Goal: Information Seeking & Learning: Learn about a topic

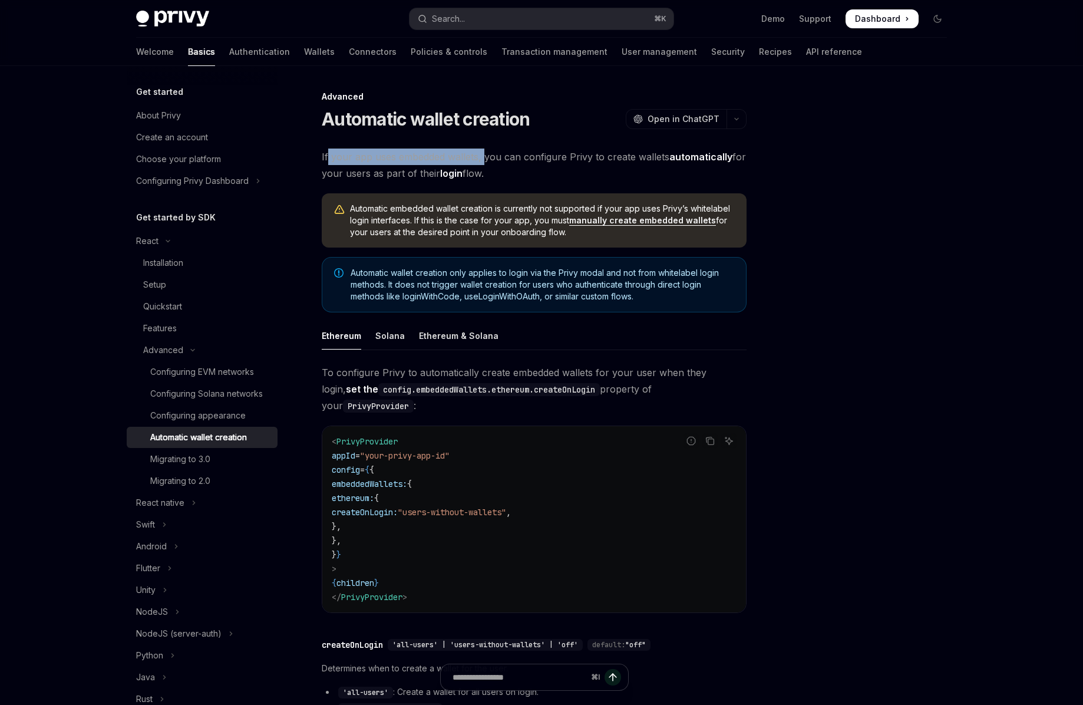
drag, startPoint x: 327, startPoint y: 156, endPoint x: 483, endPoint y: 157, distance: 155.6
click at [483, 157] on span "If your app uses embedded wallets, you can configure Privy to create wallets au…" at bounding box center [534, 165] width 425 height 33
drag, startPoint x: 333, startPoint y: 176, endPoint x: 490, endPoint y: 184, distance: 157.0
click at [490, 184] on div "Advanced Automatic wallet creation OpenAI Open in ChatGPT OpenAI Open in ChatGP…" at bounding box center [423, 517] width 651 height 854
drag, startPoint x: 348, startPoint y: 212, endPoint x: 568, endPoint y: 239, distance: 221.5
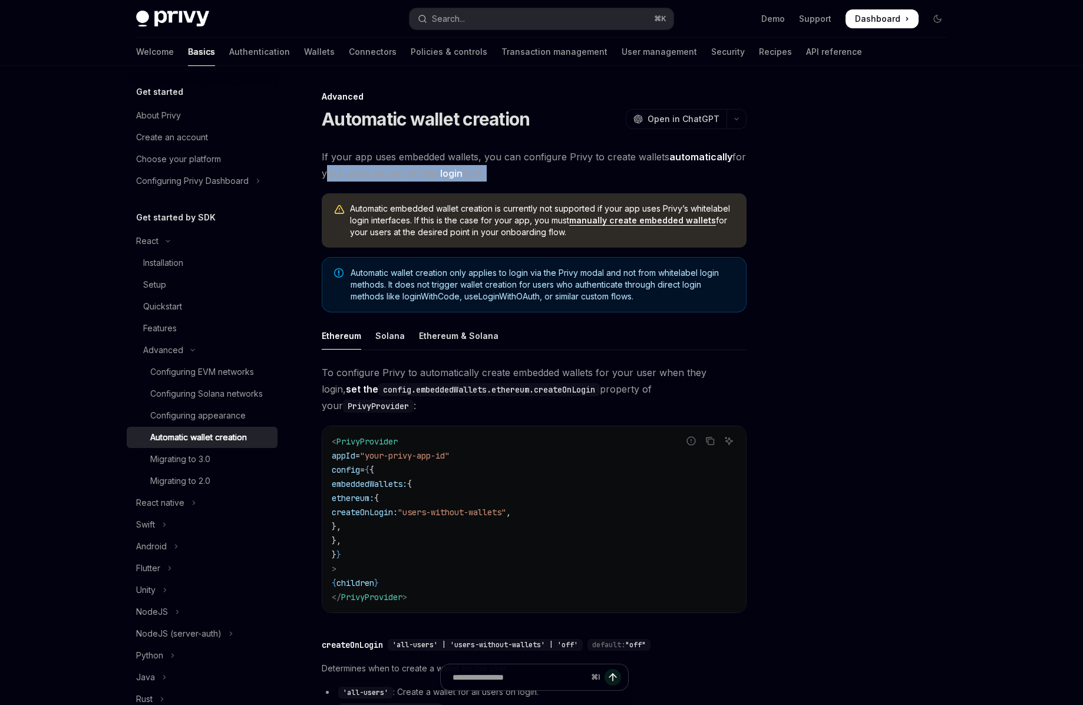
click at [568, 239] on div "Automatic embedded wallet creation is currently not supported if your app uses …" at bounding box center [534, 220] width 425 height 54
click at [624, 208] on span "Automatic embedded wallet creation is currently not supported if your app uses …" at bounding box center [542, 220] width 385 height 35
click at [361, 222] on span "Automatic embedded wallet creation is currently not supported if your app uses …" at bounding box center [542, 220] width 385 height 35
drag, startPoint x: 361, startPoint y: 222, endPoint x: 379, endPoint y: 221, distance: 17.7
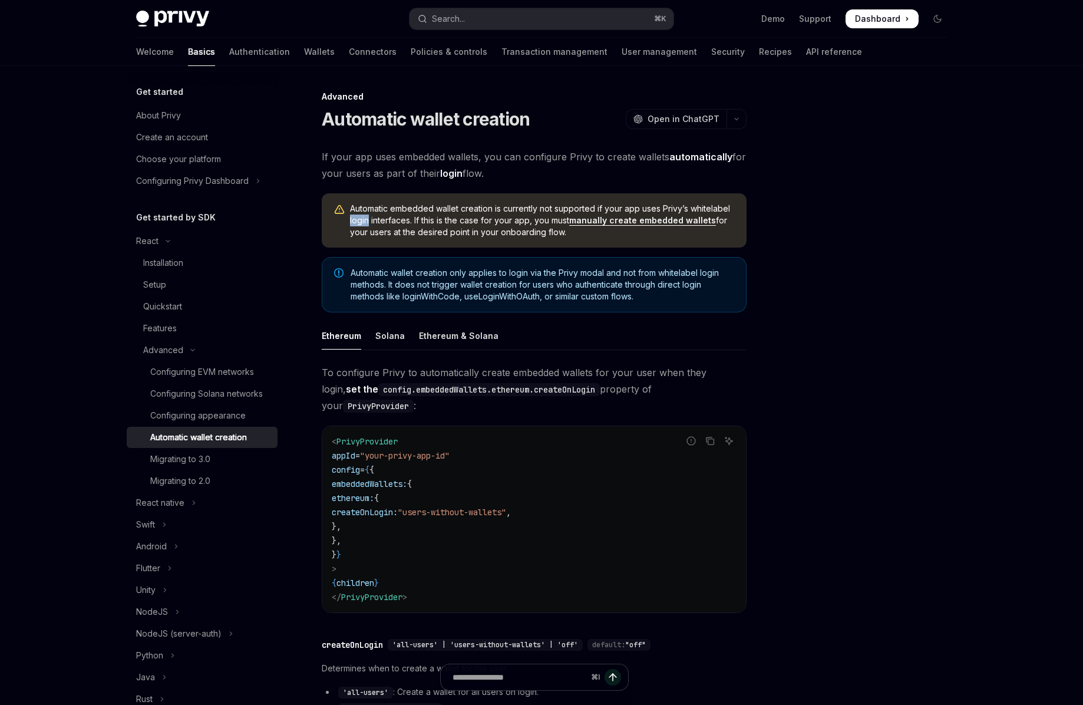
click at [362, 222] on span "Automatic embedded wallet creation is currently not supported if your app uses …" at bounding box center [542, 220] width 385 height 35
click at [383, 221] on span "Automatic embedded wallet creation is currently not supported if your app uses …" at bounding box center [542, 220] width 385 height 35
click at [382, 221] on span "Automatic embedded wallet creation is currently not supported if your app uses …" at bounding box center [542, 220] width 385 height 35
drag, startPoint x: 424, startPoint y: 220, endPoint x: 527, endPoint y: 220, distance: 103.2
click at [527, 220] on span "Automatic embedded wallet creation is currently not supported if your app uses …" at bounding box center [542, 220] width 385 height 35
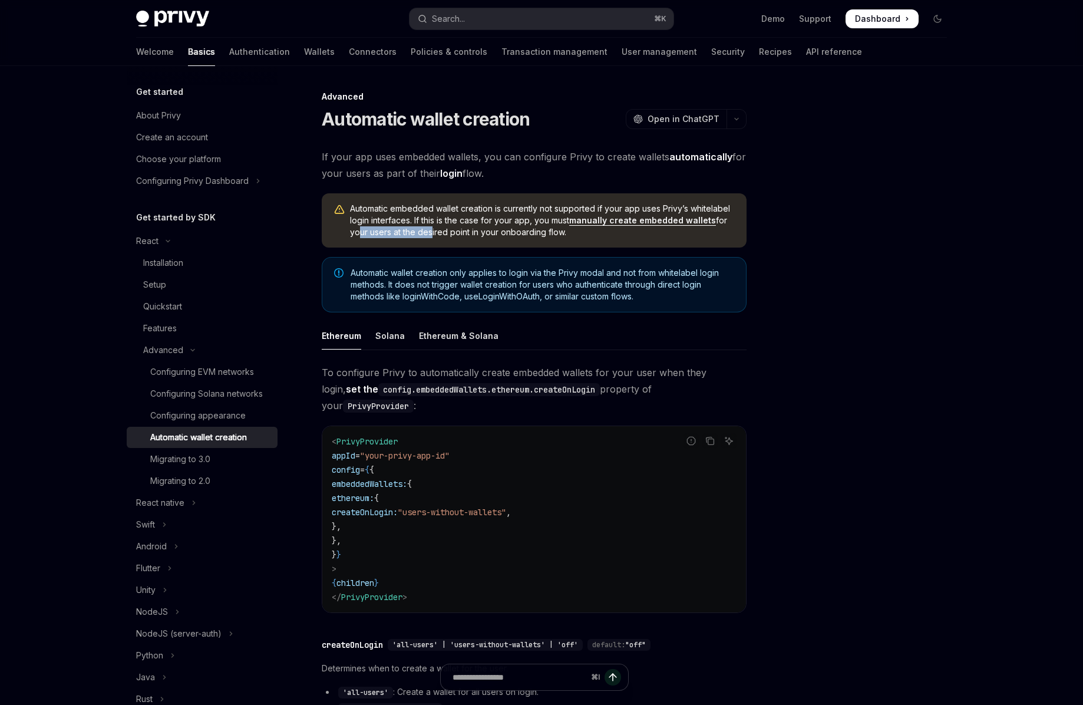
drag, startPoint x: 355, startPoint y: 234, endPoint x: 427, endPoint y: 230, distance: 72.6
click at [427, 230] on span "Automatic embedded wallet creation is currently not supported if your app uses …" at bounding box center [542, 220] width 385 height 35
click at [386, 335] on div "Solana" at bounding box center [390, 336] width 29 height 28
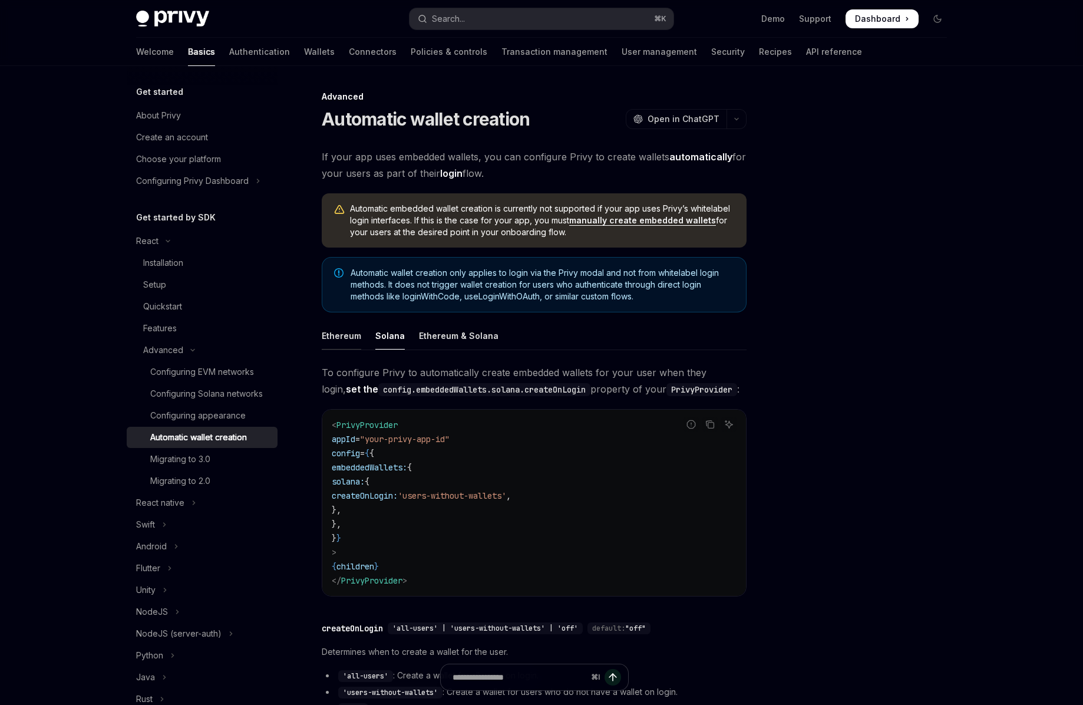
click at [337, 336] on div "Ethereum" at bounding box center [341, 336] width 39 height 28
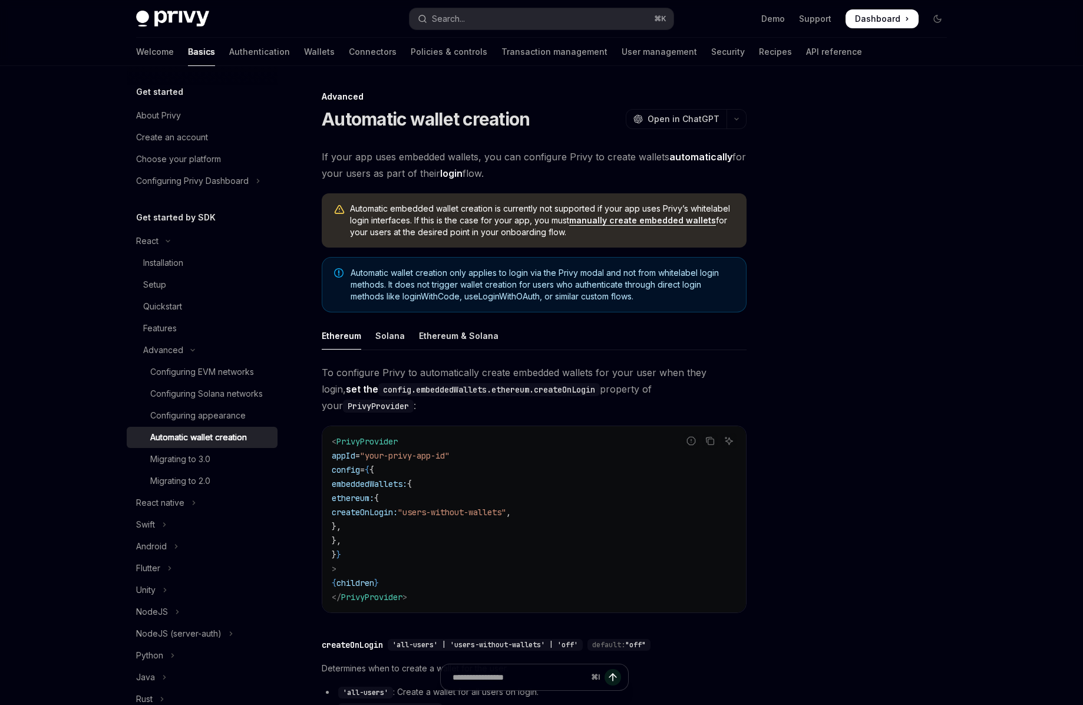
click at [374, 340] on ul "Ethereum Solana Ethereum & Solana" at bounding box center [534, 336] width 425 height 28
click at [381, 340] on div "Solana" at bounding box center [390, 336] width 29 height 28
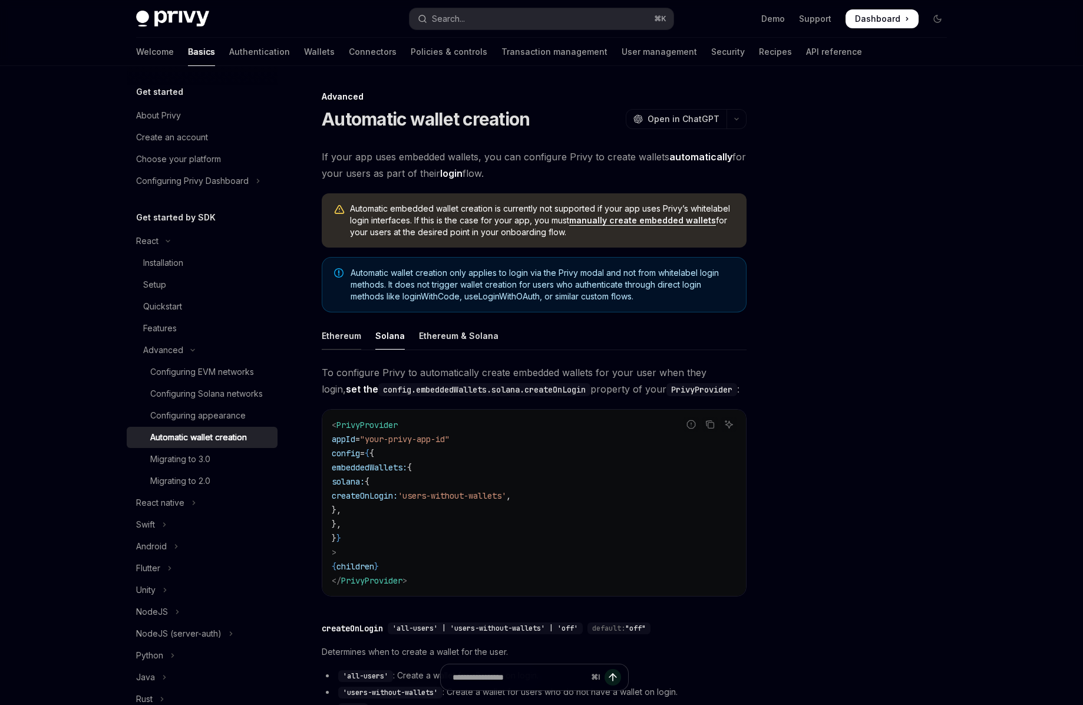
click at [342, 342] on div "Ethereum" at bounding box center [341, 336] width 39 height 28
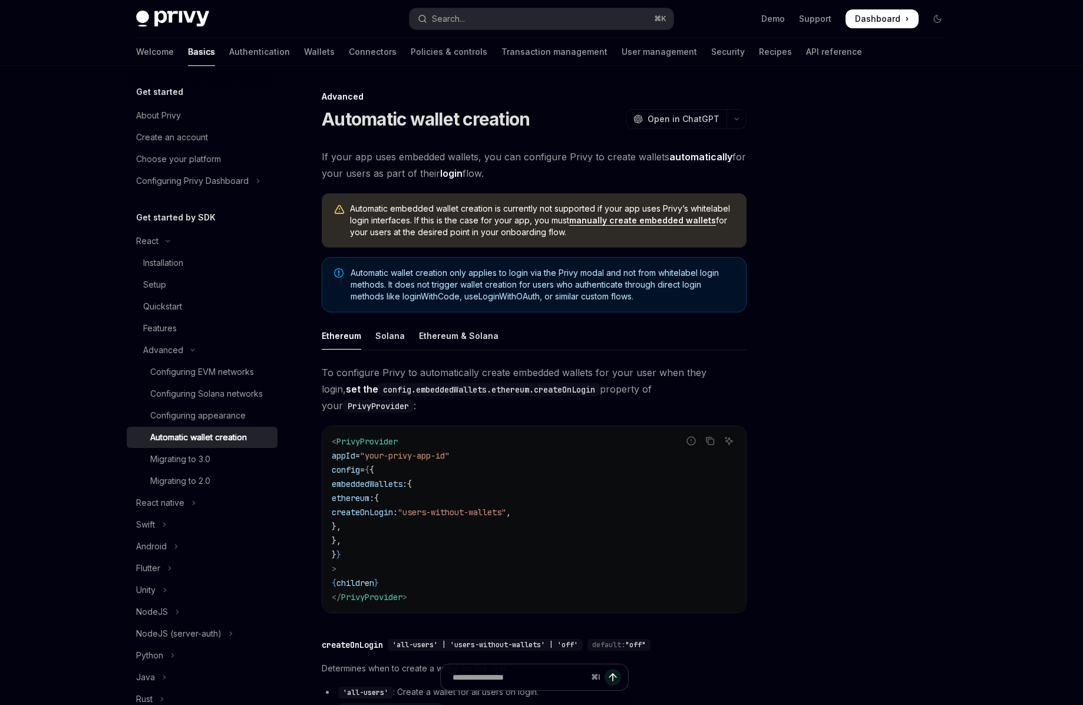
click at [407, 343] on ul "Ethereum Solana Ethereum & Solana" at bounding box center [534, 336] width 425 height 28
drag, startPoint x: 389, startPoint y: 335, endPoint x: 393, endPoint y: 318, distance: 18.2
click at [390, 334] on div "Solana" at bounding box center [390, 336] width 29 height 28
type textarea "*"
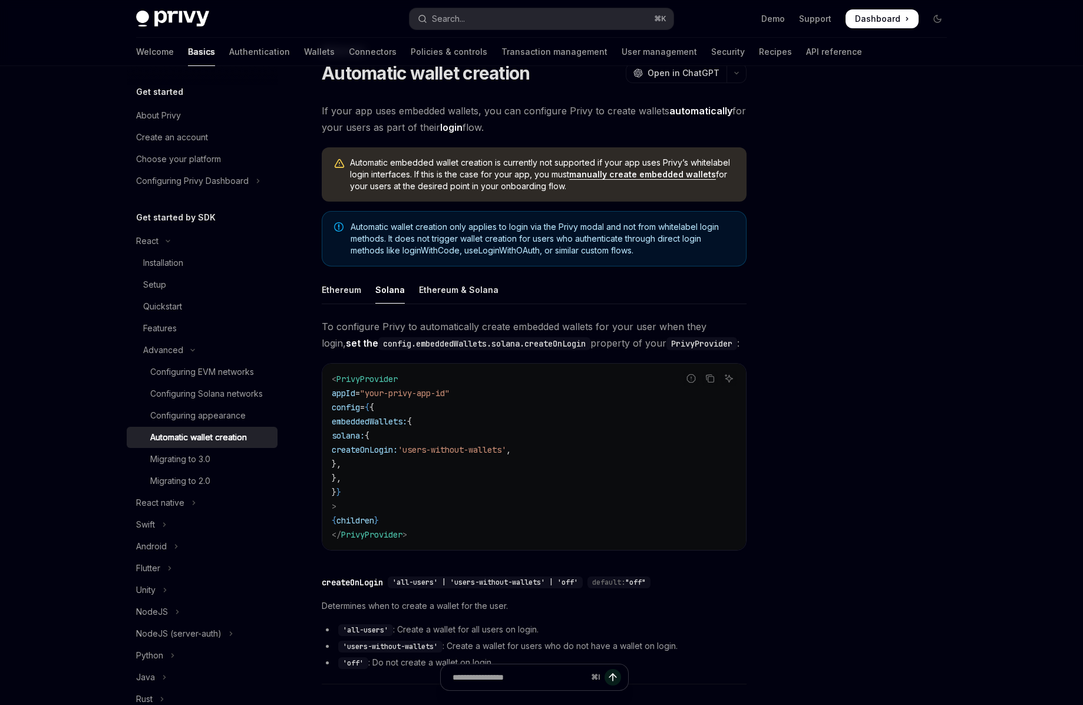
scroll to position [56, 0]
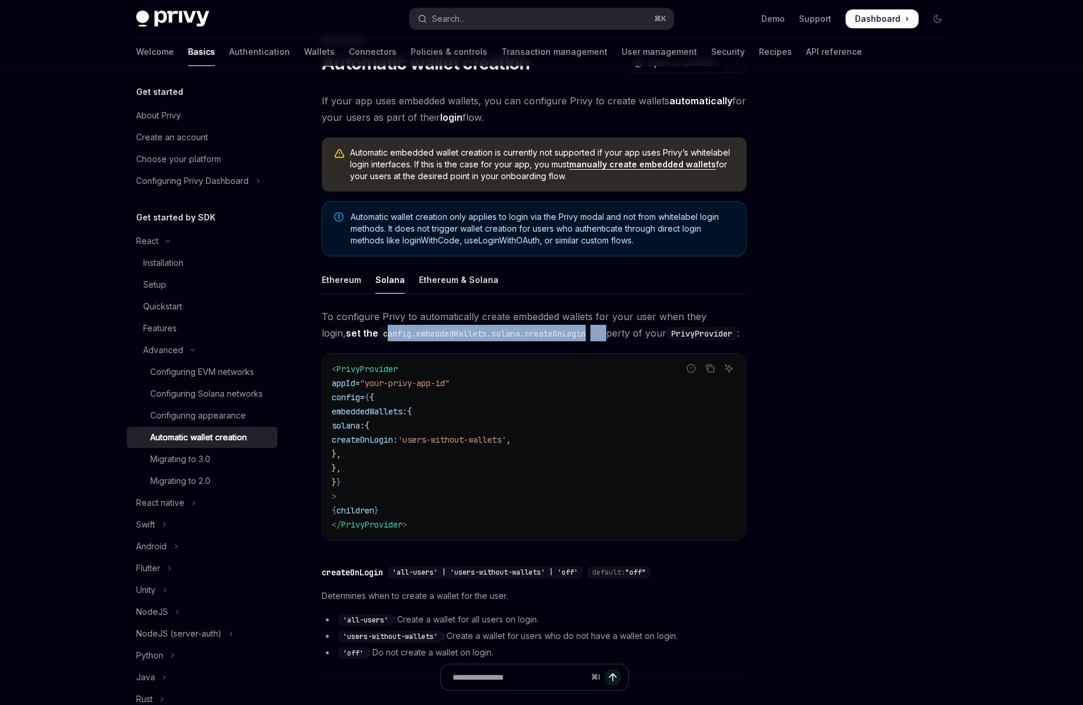
drag, startPoint x: 436, startPoint y: 332, endPoint x: 574, endPoint y: 336, distance: 138.6
click at [574, 336] on span "To configure Privy to automatically create embedded wallets for your user when …" at bounding box center [534, 324] width 425 height 33
click at [616, 331] on span "To configure Privy to automatically create embedded wallets for your user when …" at bounding box center [534, 324] width 425 height 33
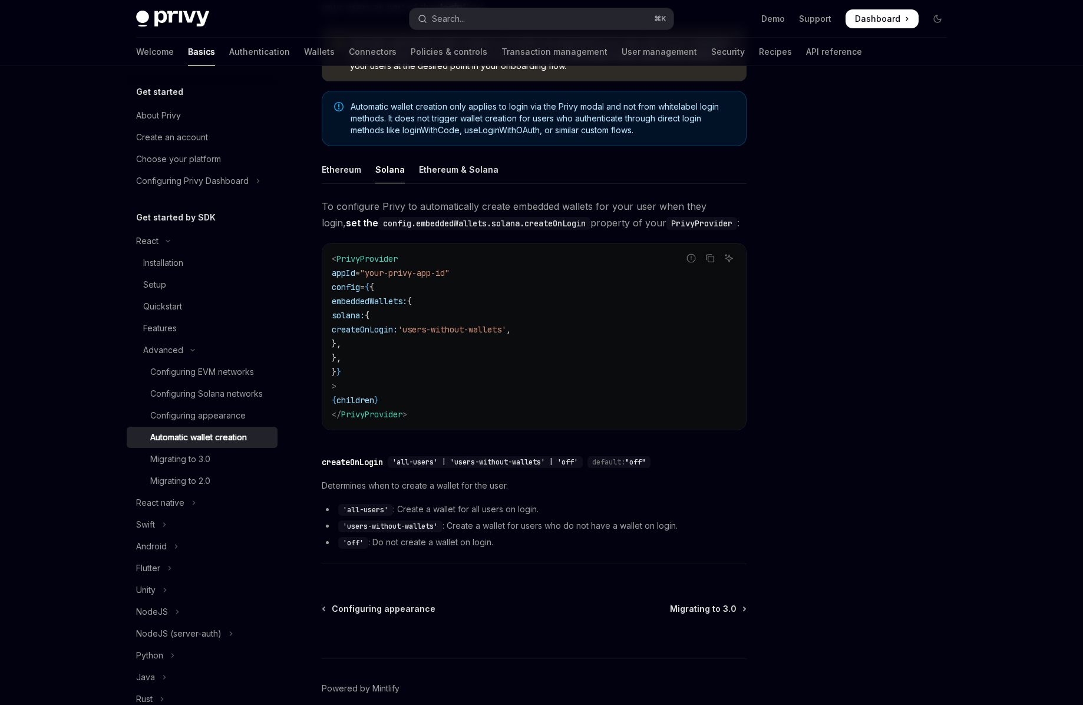
scroll to position [167, 0]
click at [503, 11] on button "Search... ⌘ K" at bounding box center [542, 18] width 264 height 21
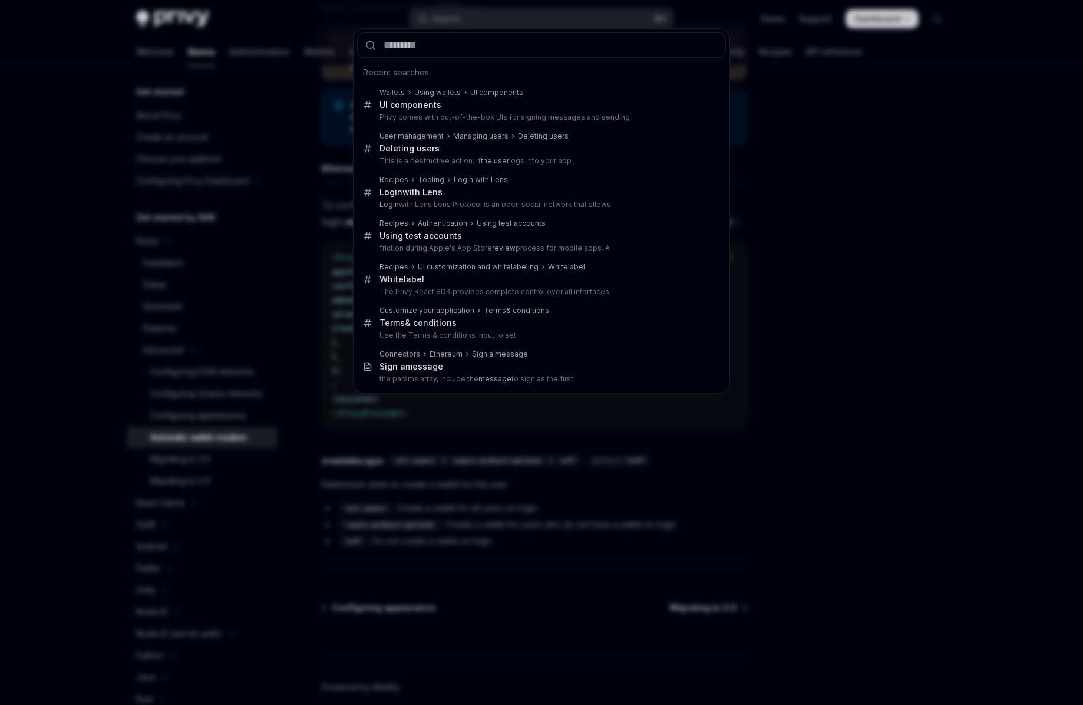
type input "**********"
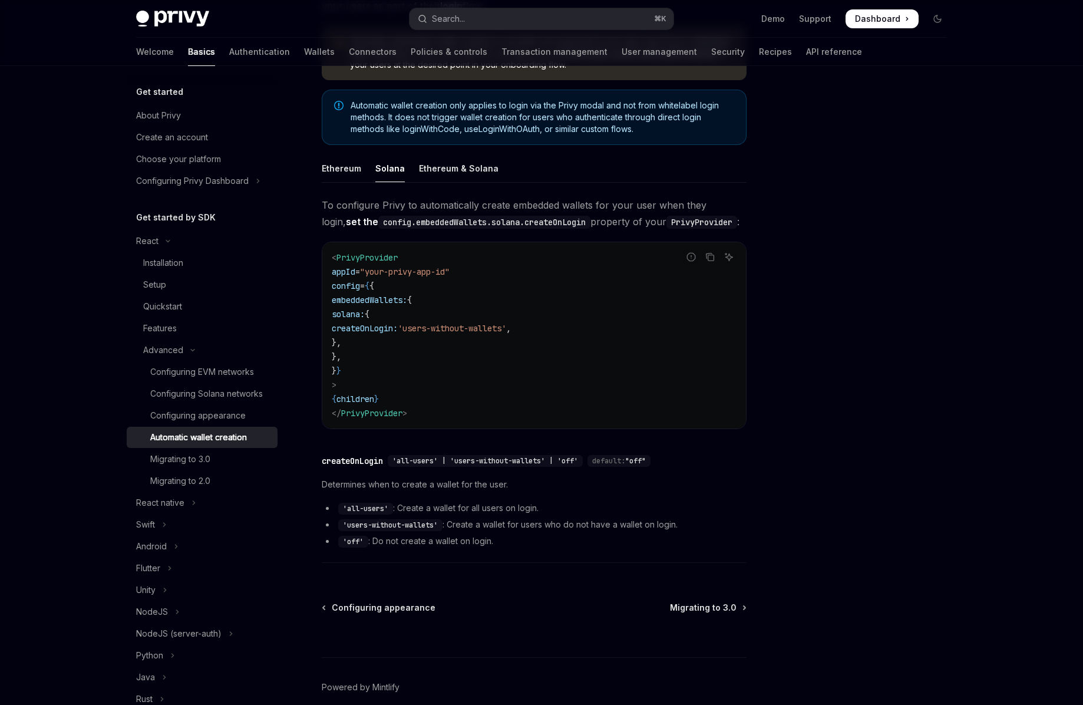
scroll to position [66, 0]
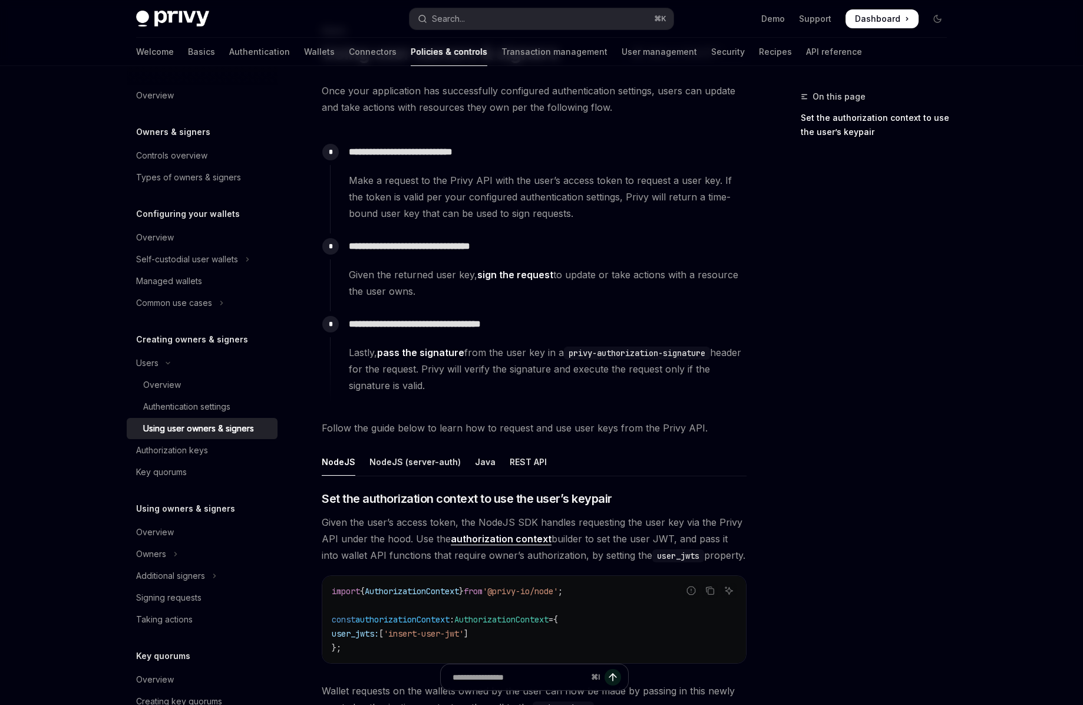
type textarea "*"
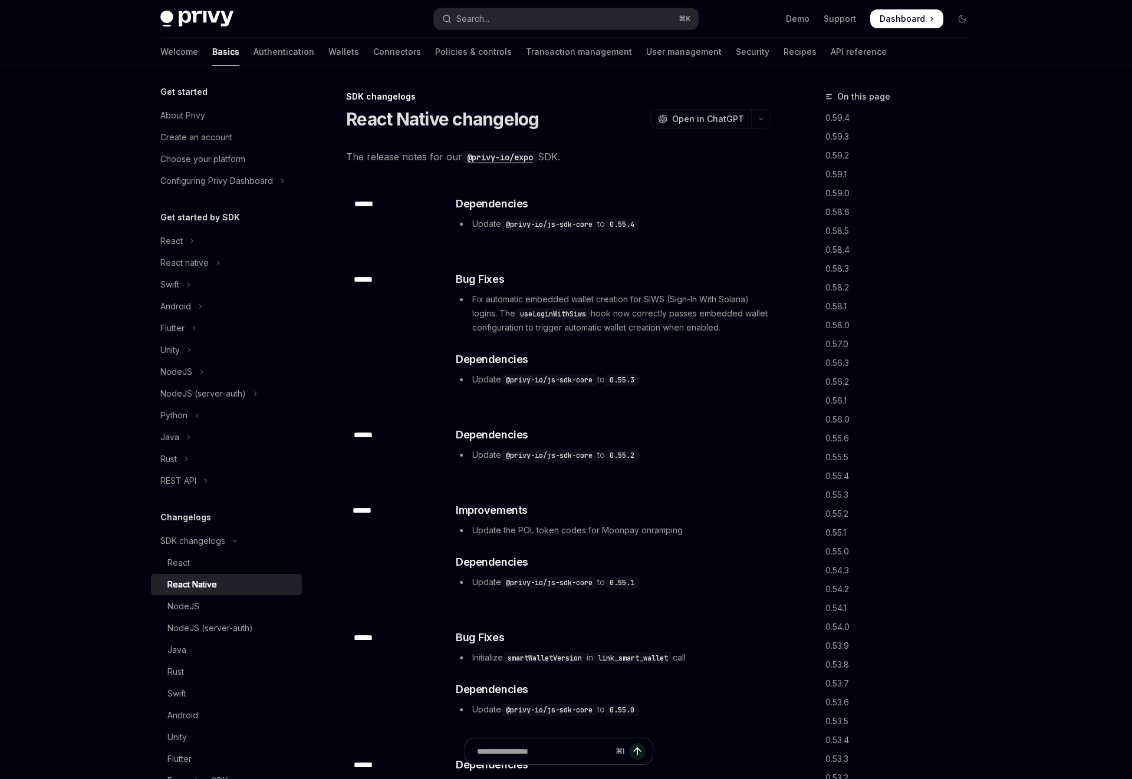
click at [630, 295] on li "Fix automatic embedded wallet creation for SIWS (Sign-In With Solana) logins. T…" at bounding box center [613, 313] width 314 height 42
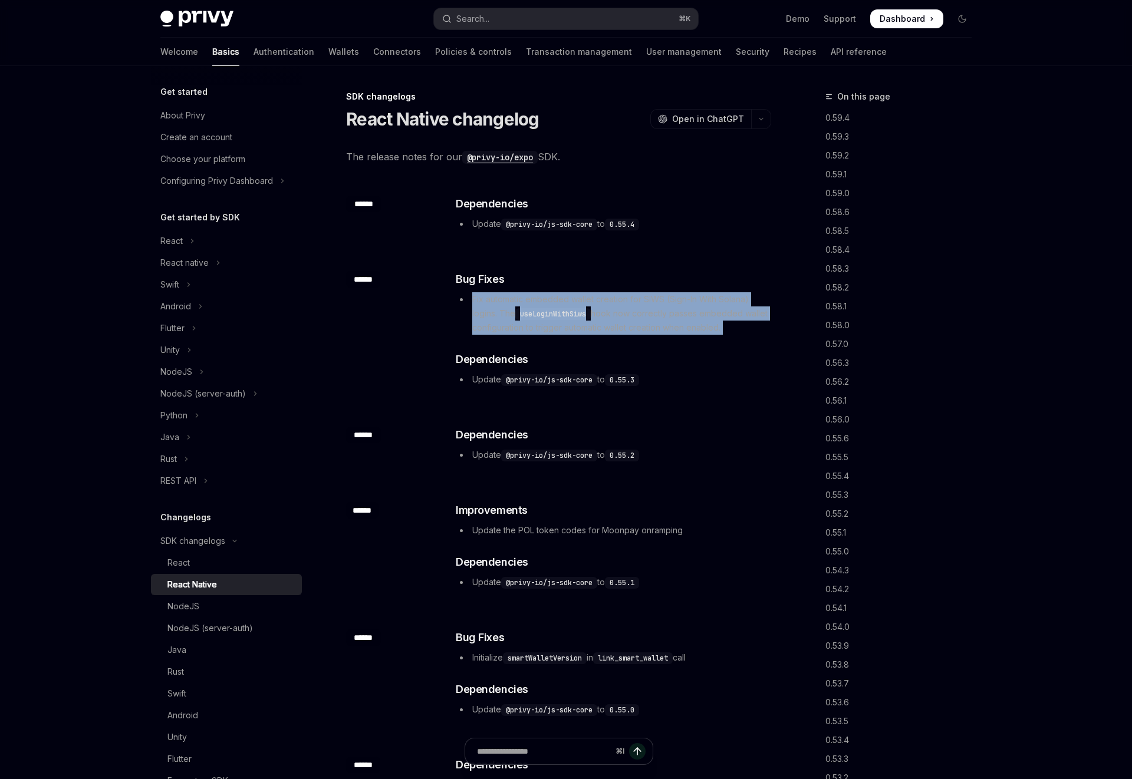
click at [630, 295] on li "Fix automatic embedded wallet creation for SIWS (Sign-In With Solana) logins. T…" at bounding box center [613, 313] width 314 height 42
click at [589, 299] on li "Fix automatic embedded wallet creation for SIWS (Sign-In With Solana) logins. T…" at bounding box center [613, 313] width 314 height 42
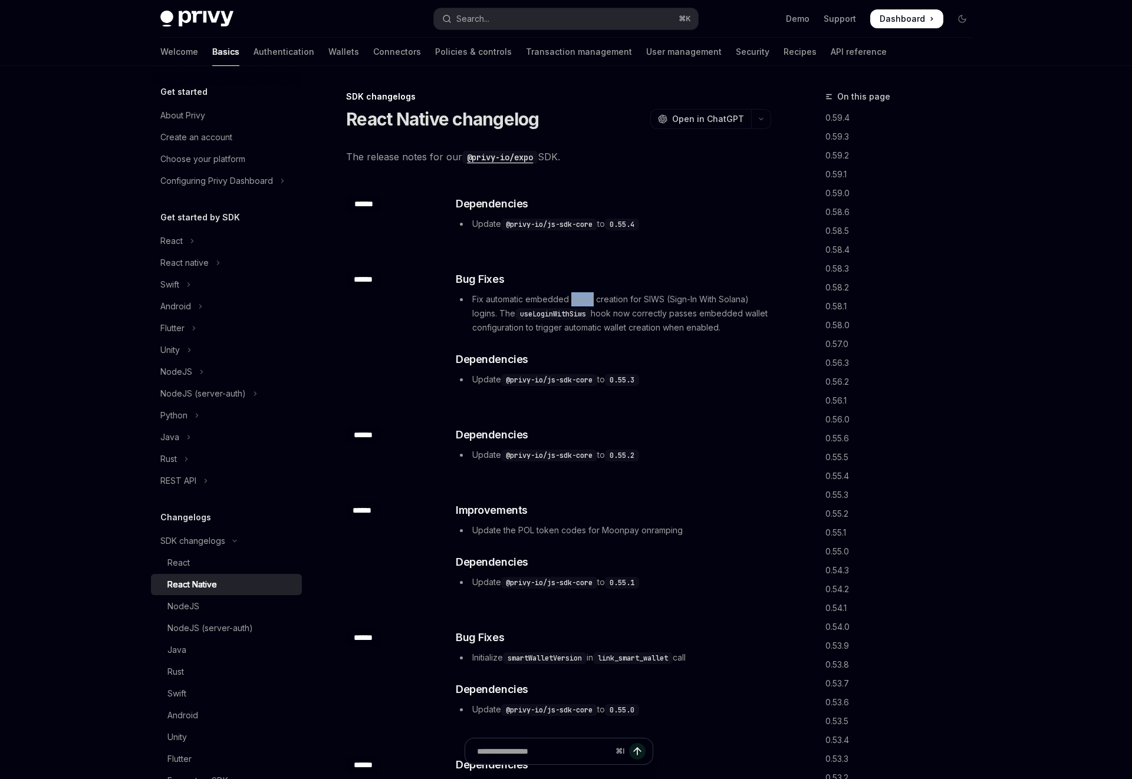
click at [589, 299] on li "Fix automatic embedded wallet creation for SIWS (Sign-In With Solana) logins. T…" at bounding box center [613, 313] width 314 height 42
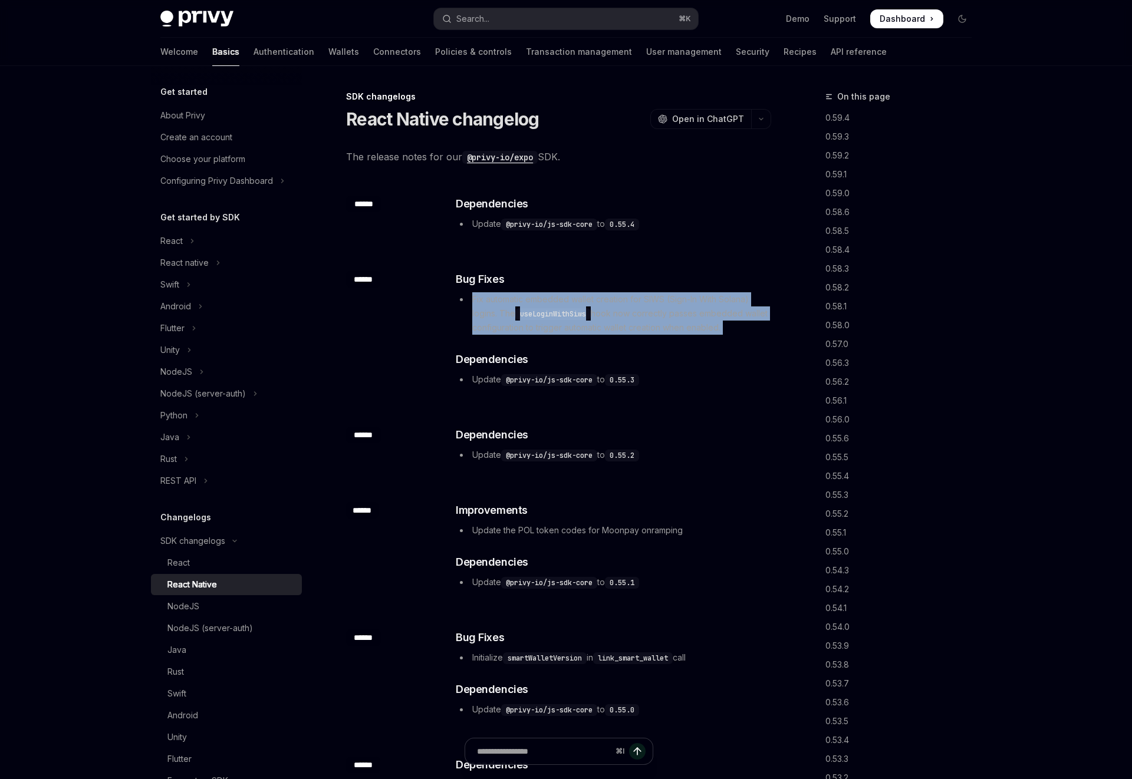
click at [589, 299] on li "Fix automatic embedded wallet creation for SIWS (Sign-In With Solana) logins. T…" at bounding box center [613, 313] width 314 height 42
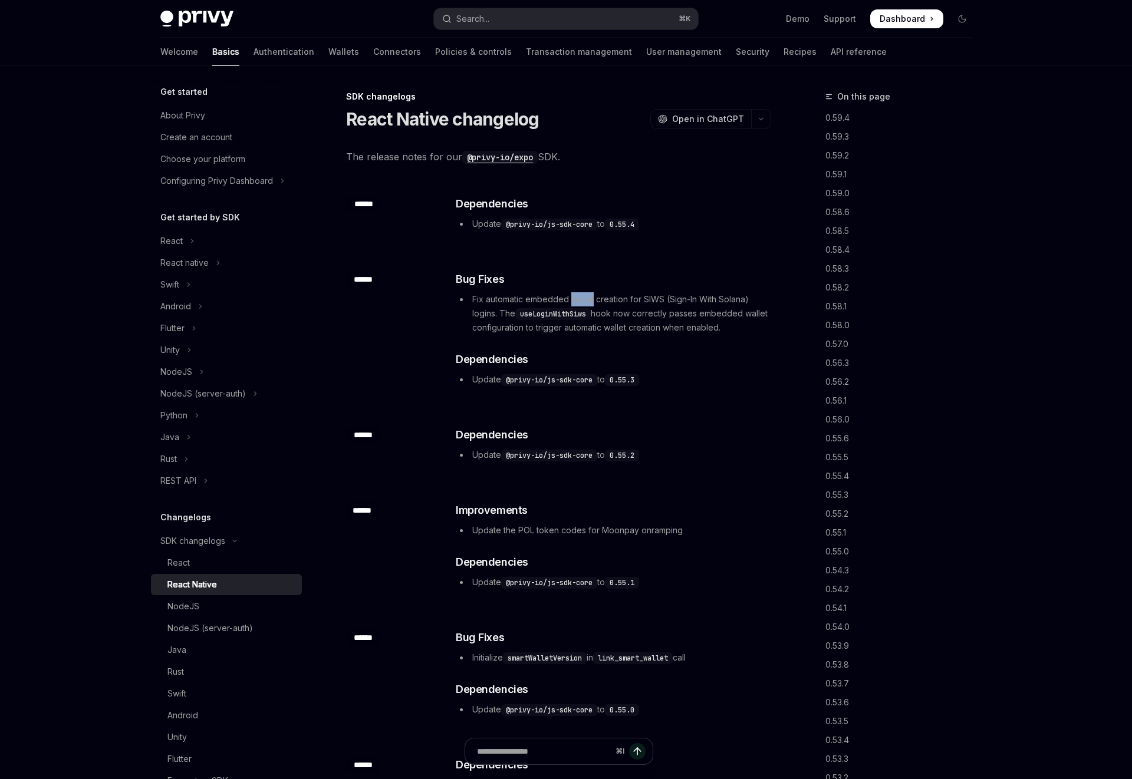
click at [589, 299] on li "Fix automatic embedded wallet creation for SIWS (Sign-In With Solana) logins. T…" at bounding box center [613, 313] width 314 height 42
click at [656, 298] on li "Fix automatic embedded wallet creation for SIWS (Sign-In With Solana) logins. T…" at bounding box center [613, 313] width 314 height 42
drag, startPoint x: 474, startPoint y: 297, endPoint x: 656, endPoint y: 299, distance: 182.2
click at [656, 299] on li "Fix automatic embedded wallet creation for SIWS (Sign-In With Solana) logins. T…" at bounding box center [613, 313] width 314 height 42
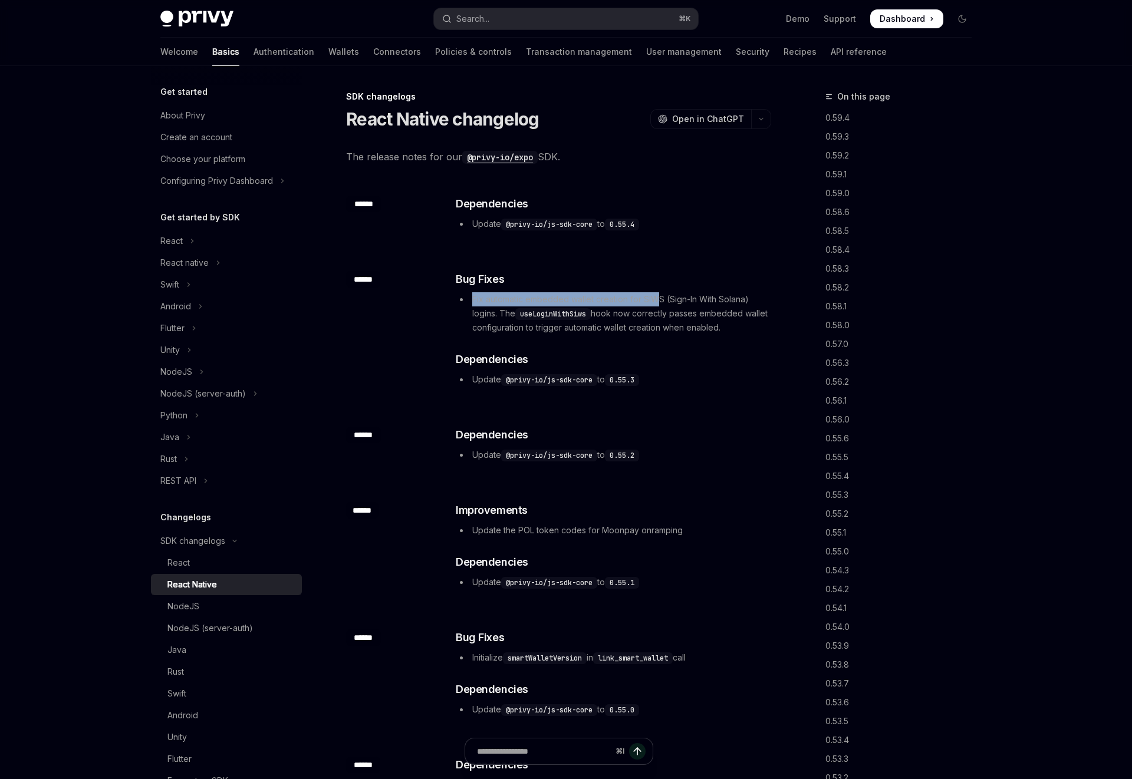
drag, startPoint x: 598, startPoint y: 315, endPoint x: 756, endPoint y: 330, distance: 158.6
click at [756, 330] on li "Fix automatic embedded wallet creation for SIWS (Sign-In With Solana) logins. T…" at bounding box center [613, 313] width 314 height 42
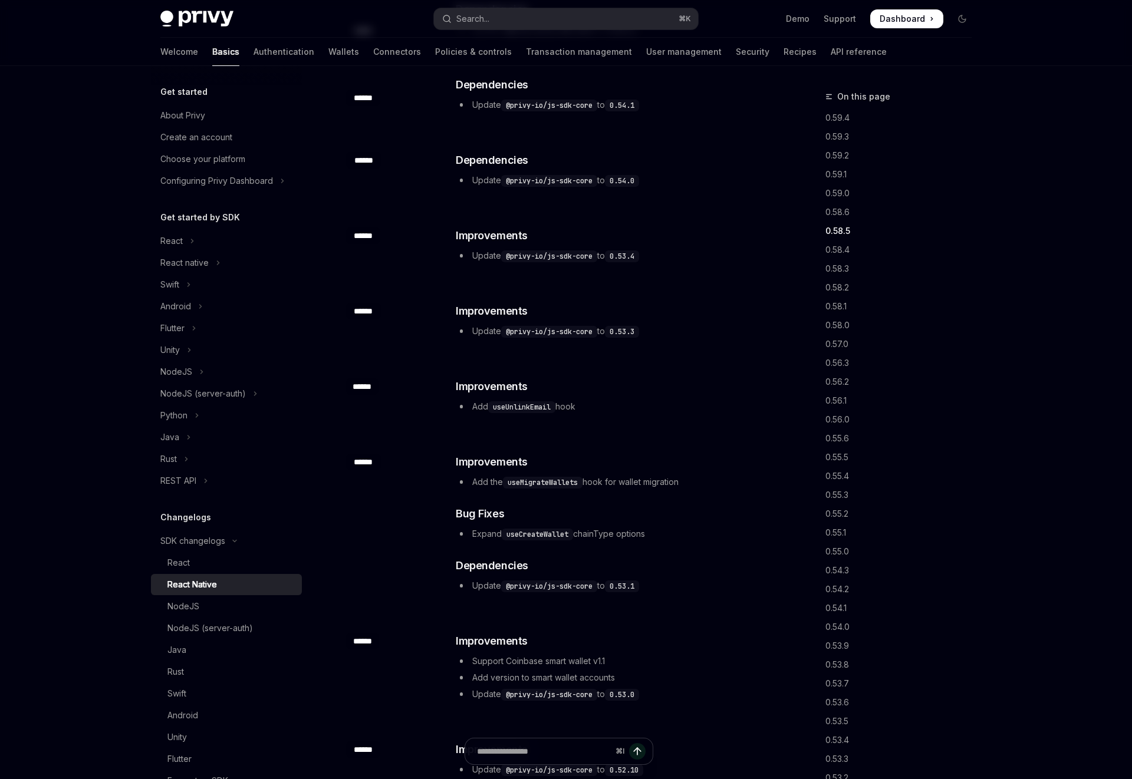
type textarea "*"
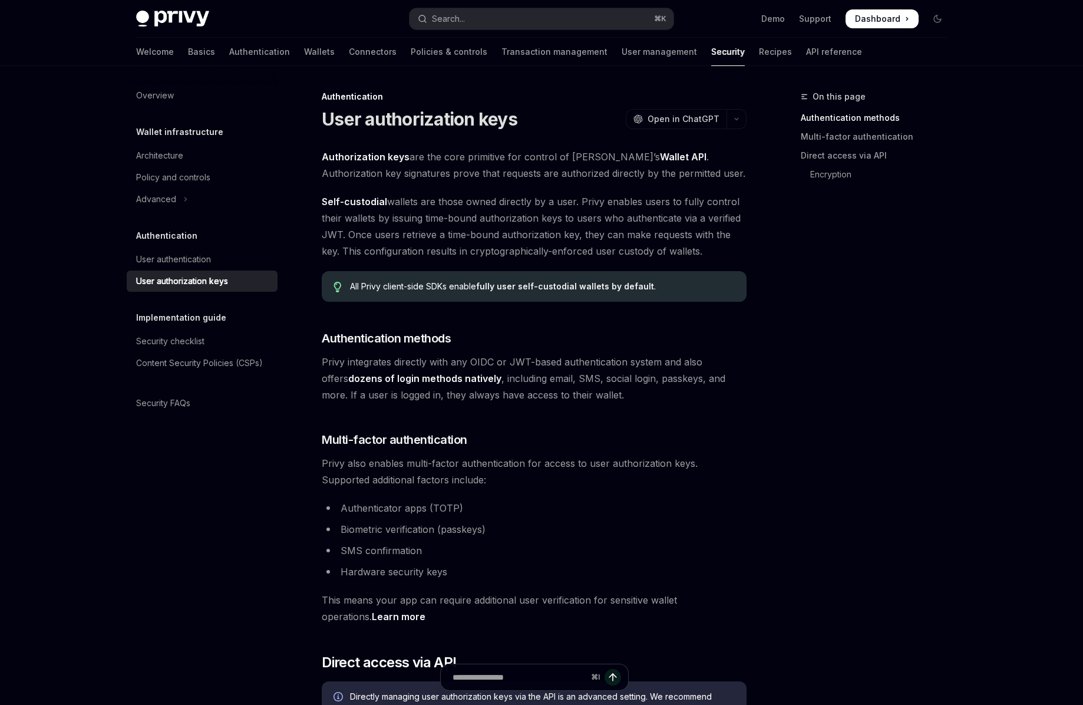
drag, startPoint x: 324, startPoint y: 219, endPoint x: 704, endPoint y: 255, distance: 381.9
click at [707, 254] on span "Self-custodial wallets are those owned directly by a user. Privy enables users …" at bounding box center [534, 226] width 425 height 66
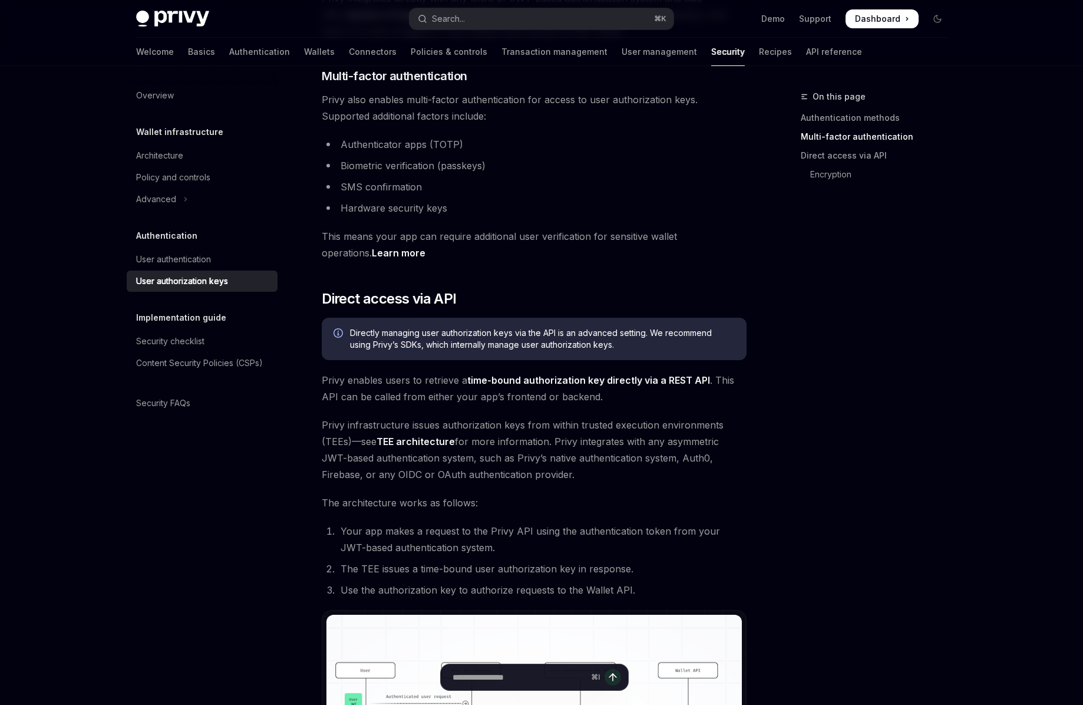
scroll to position [376, 0]
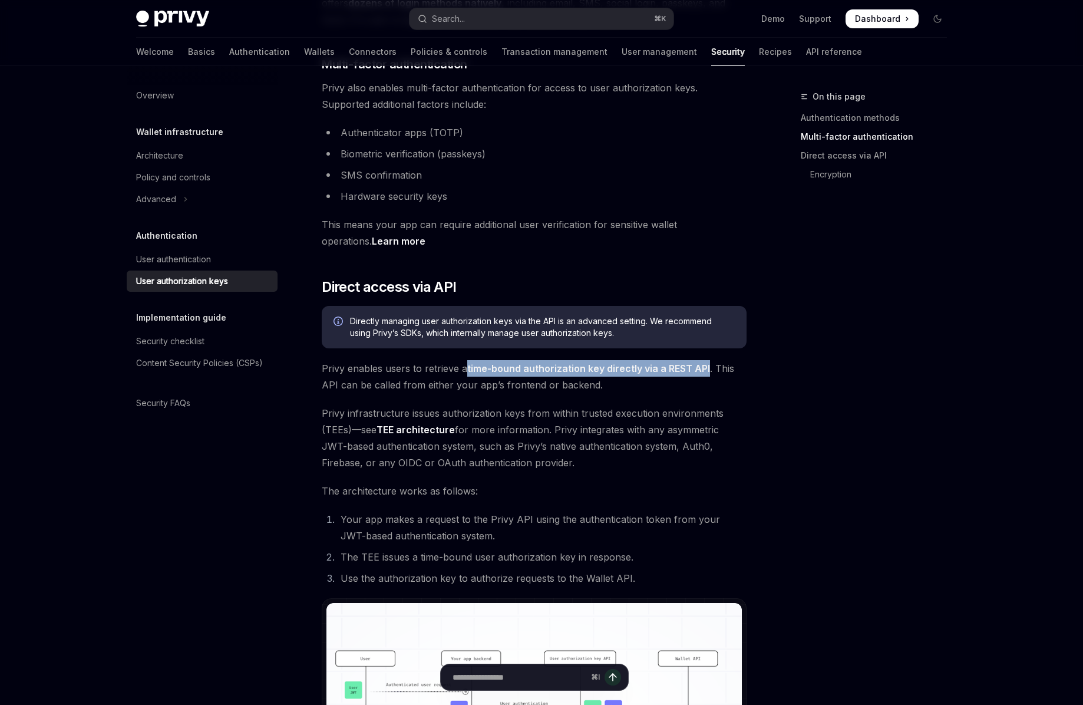
drag, startPoint x: 463, startPoint y: 368, endPoint x: 708, endPoint y: 374, distance: 245.3
click at [708, 374] on span "Privy enables users to retrieve a time-bound authorization key directly via a R…" at bounding box center [534, 376] width 425 height 33
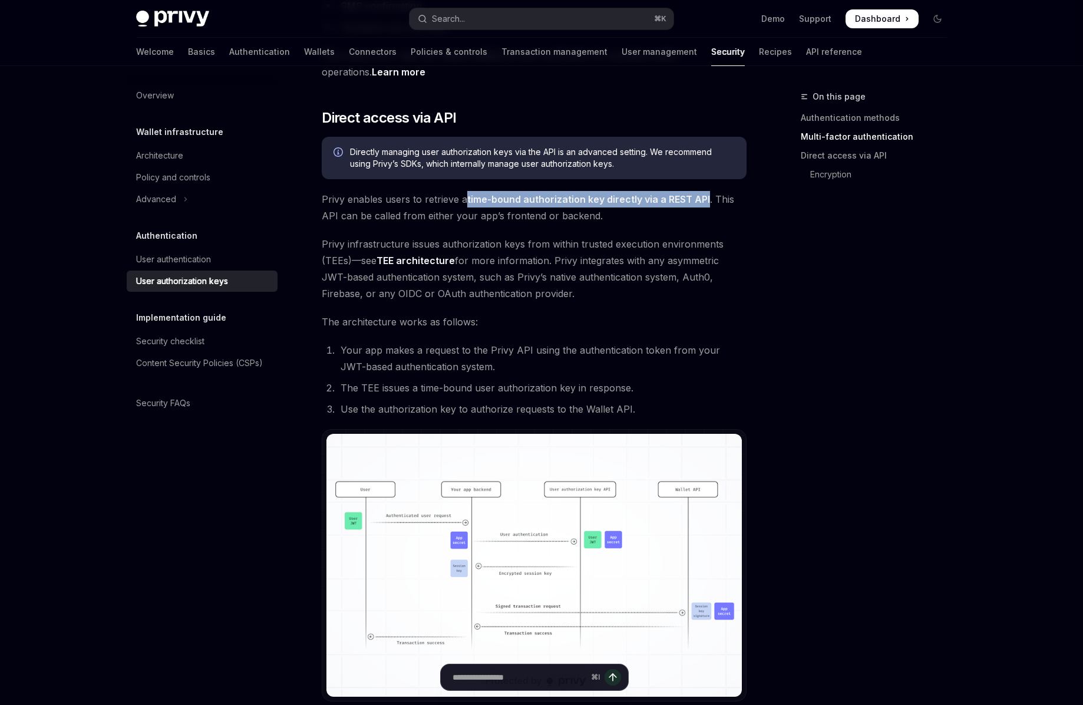
scroll to position [549, 0]
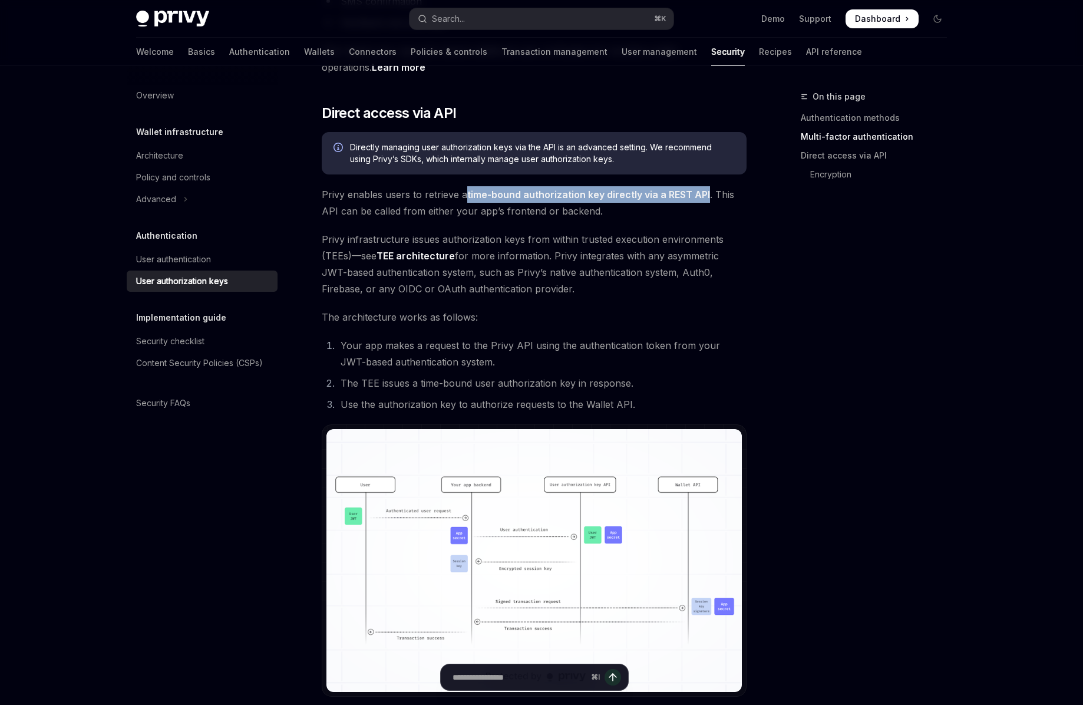
click at [480, 521] on img at bounding box center [535, 560] width 416 height 263
click at [567, 107] on h2 "​ Direct access via API" at bounding box center [534, 113] width 425 height 19
click at [477, 12] on button "Search... ⌘ K" at bounding box center [542, 18] width 264 height 21
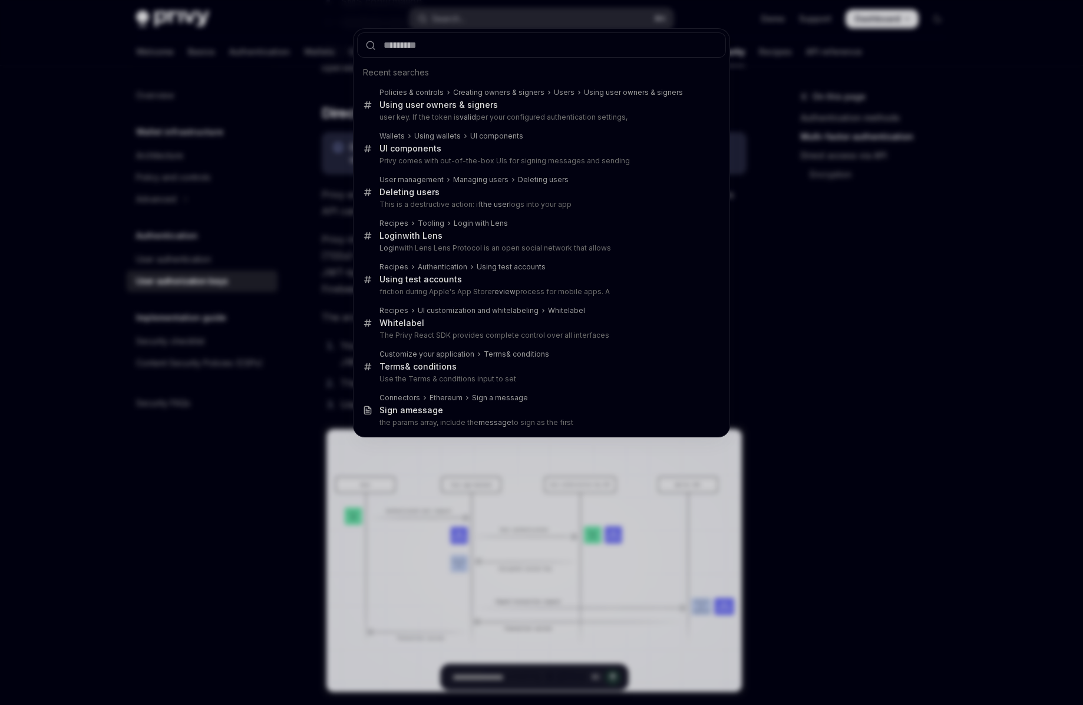
type input "**********"
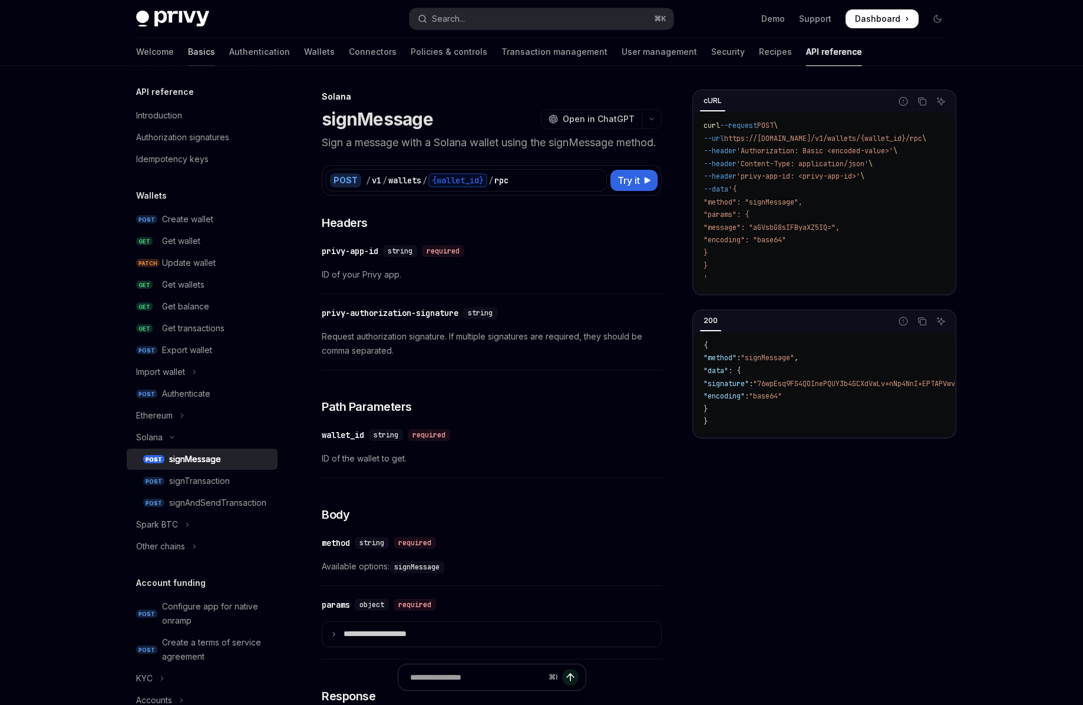
click at [188, 55] on link "Basics" at bounding box center [201, 52] width 27 height 28
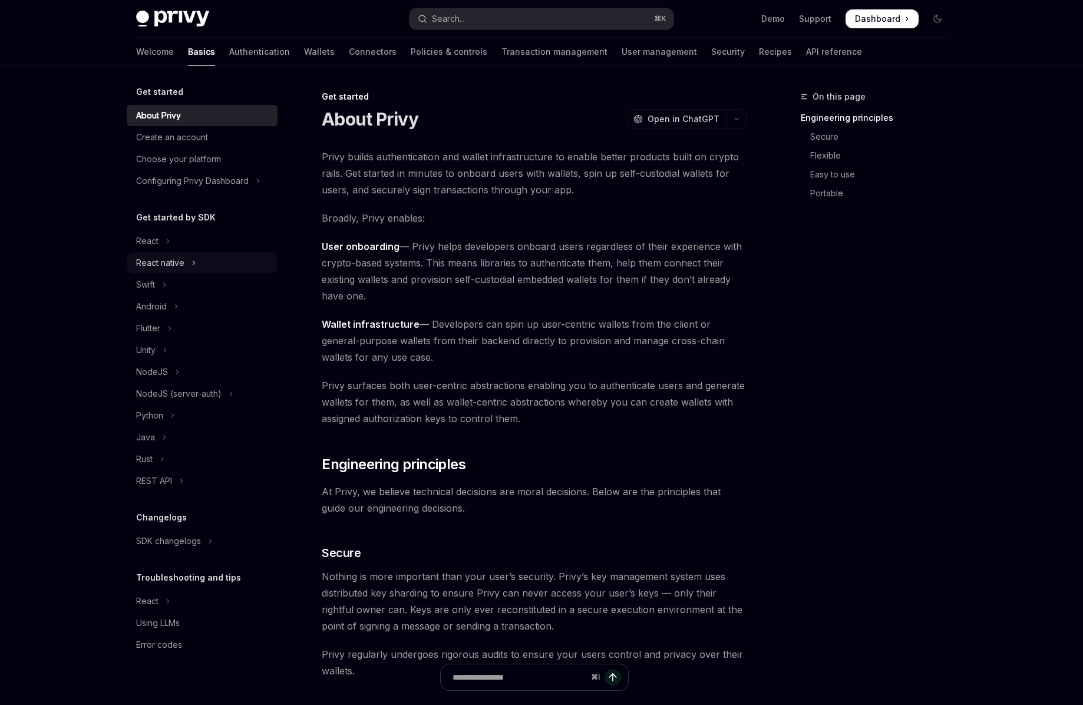
click at [160, 261] on div "React native" at bounding box center [160, 263] width 48 height 14
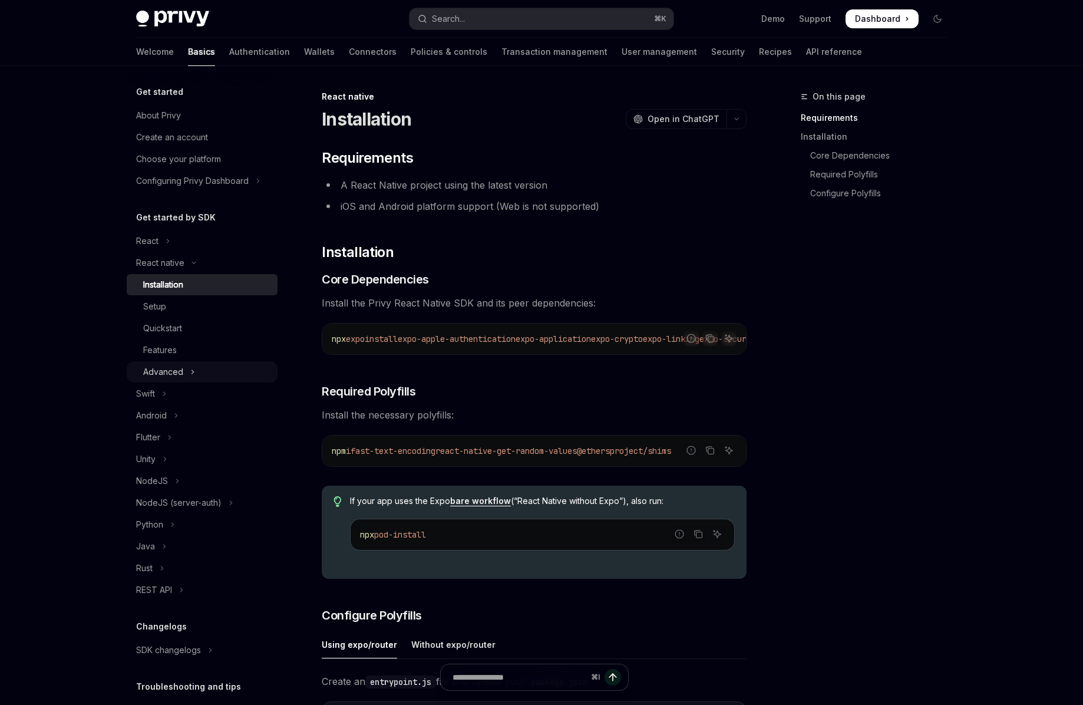
click at [172, 373] on div "Advanced" at bounding box center [163, 372] width 40 height 14
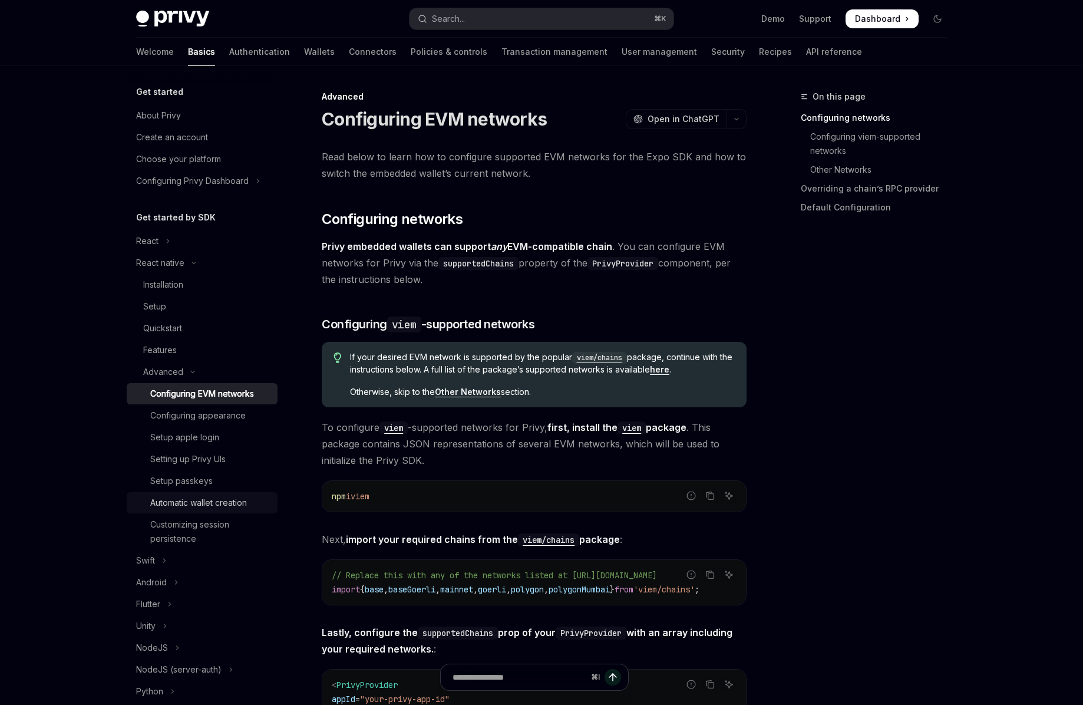
click at [180, 498] on div "Automatic wallet creation" at bounding box center [198, 503] width 97 height 14
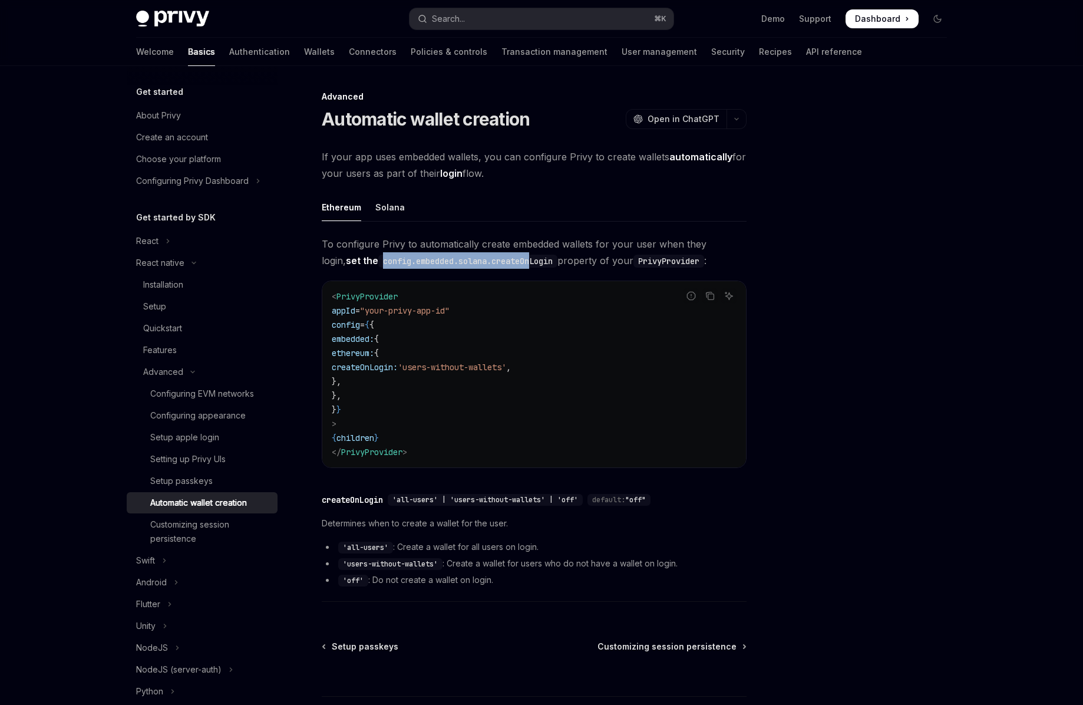
drag, startPoint x: 342, startPoint y: 259, endPoint x: 496, endPoint y: 261, distance: 153.9
click at [496, 261] on code "config.embedded.solana.createOnLogin" at bounding box center [467, 261] width 179 height 13
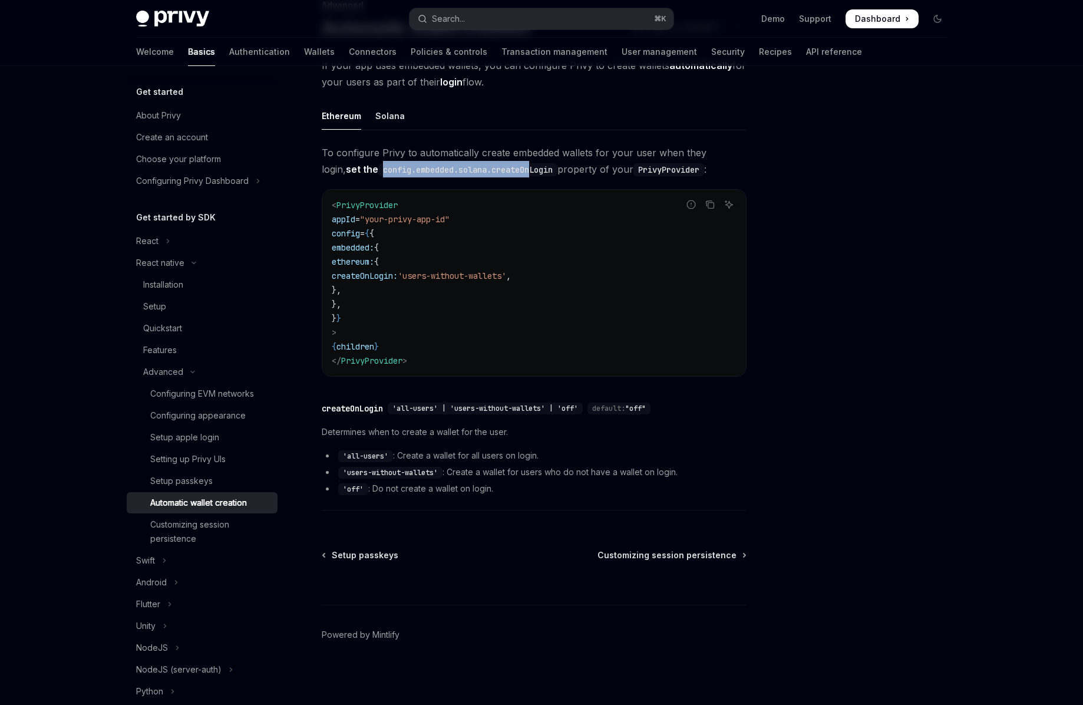
scroll to position [93, 0]
drag, startPoint x: 342, startPoint y: 469, endPoint x: 444, endPoint y: 474, distance: 102.7
click at [443, 474] on code "'users-without-wallets'" at bounding box center [390, 471] width 104 height 12
click at [398, 272] on span "createOnLogin:" at bounding box center [365, 274] width 66 height 11
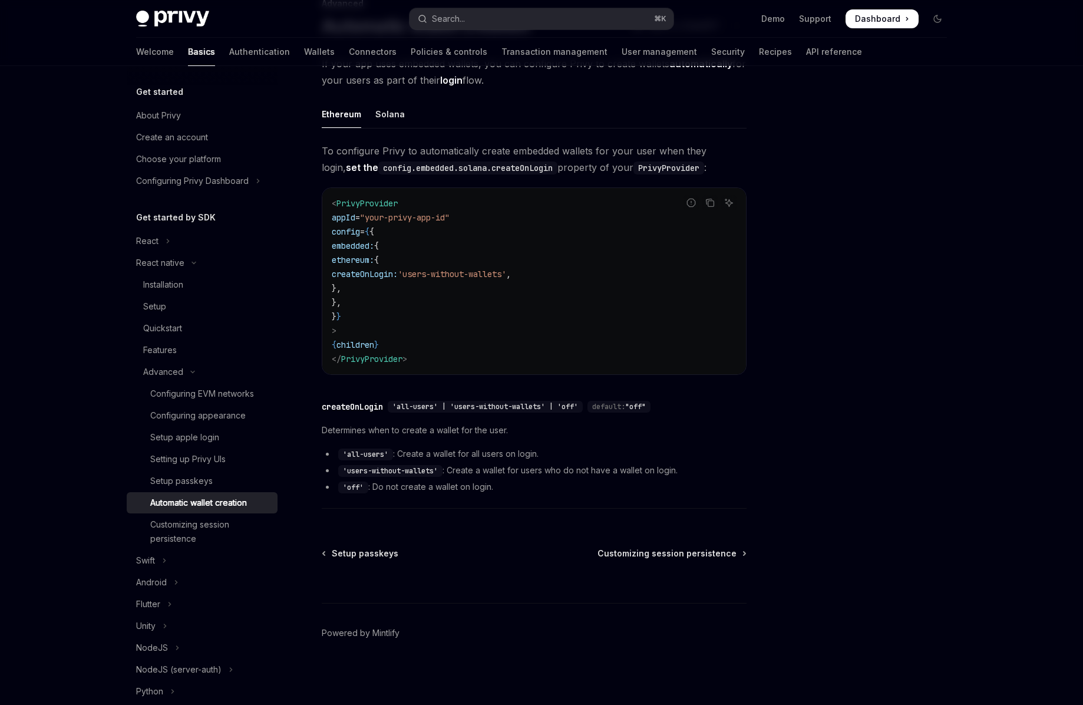
click at [398, 272] on span "createOnLogin:" at bounding box center [365, 274] width 66 height 11
copy span "createOnLogin"
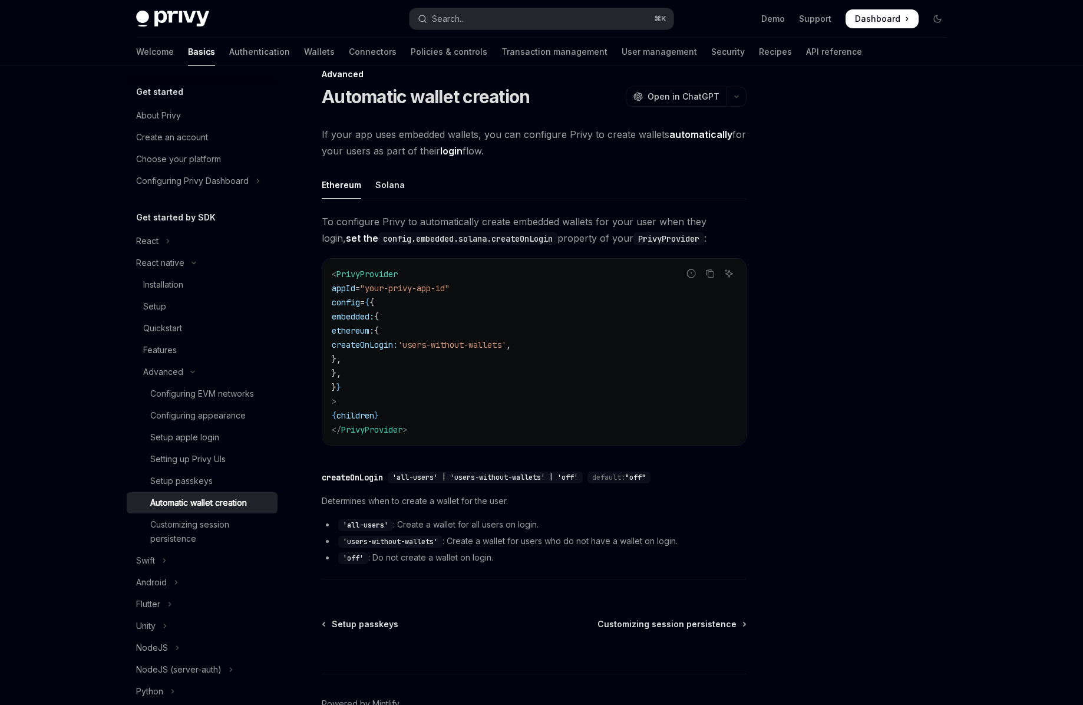
scroll to position [22, 0]
click at [183, 530] on div "Customizing session persistence" at bounding box center [210, 532] width 120 height 28
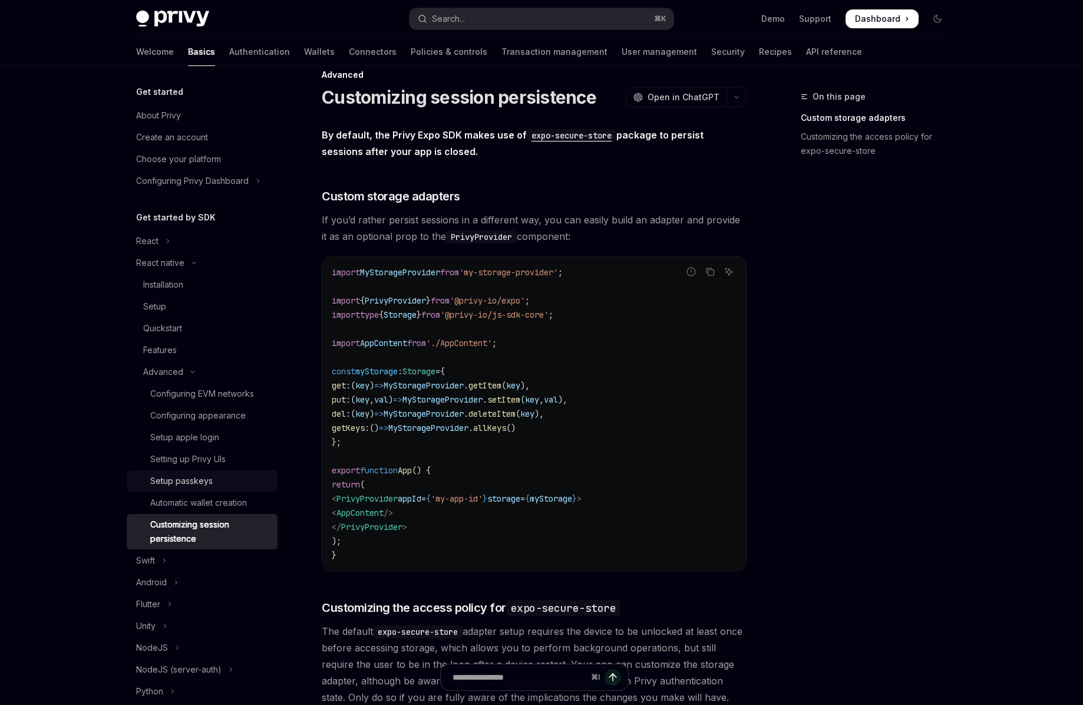
click at [179, 481] on div "Setup passkeys" at bounding box center [181, 481] width 62 height 14
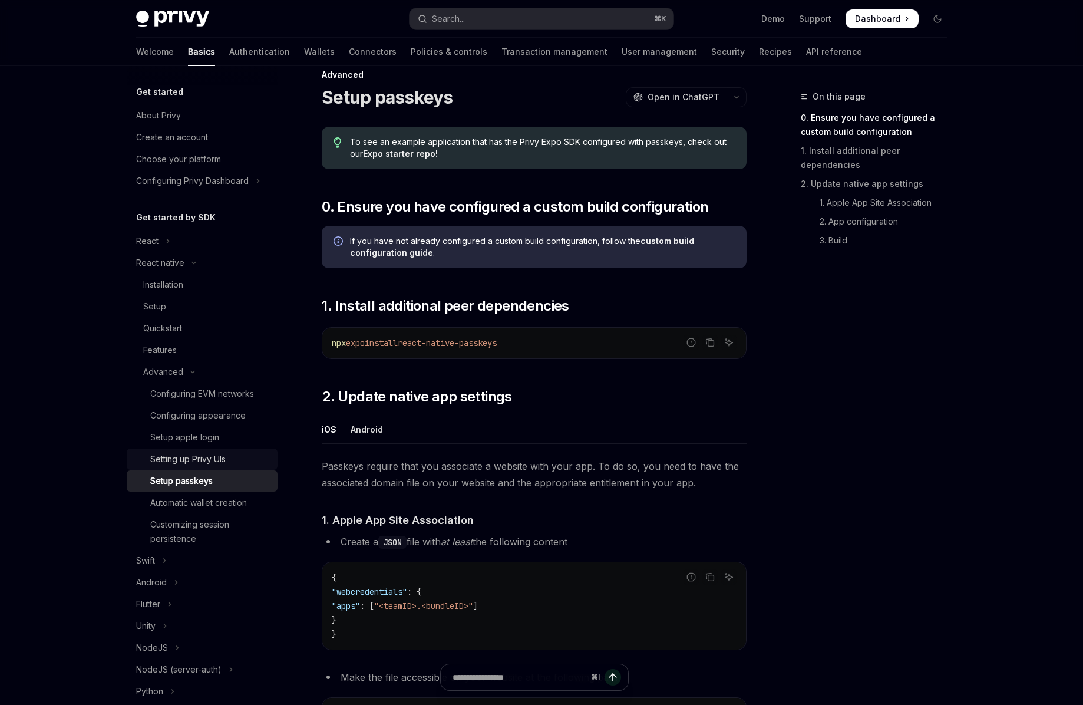
click at [179, 463] on div "Setting up Privy UIs" at bounding box center [187, 459] width 75 height 14
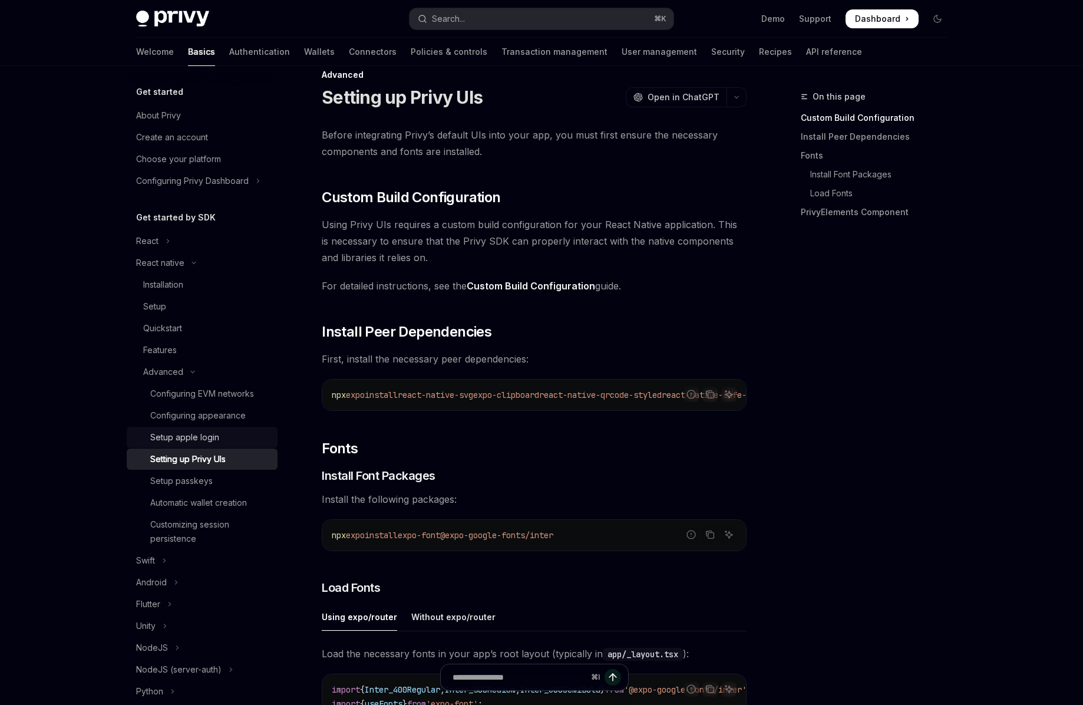
click at [179, 429] on link "Setup apple login" at bounding box center [202, 437] width 151 height 21
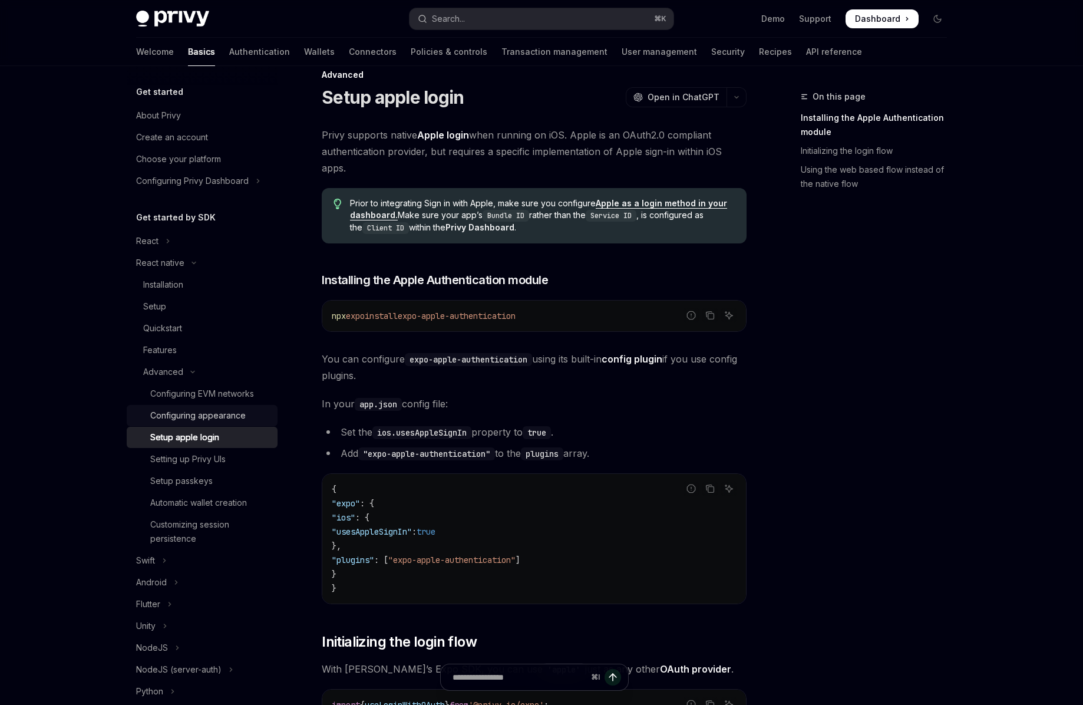
click at [180, 416] on div "Configuring appearance" at bounding box center [197, 416] width 95 height 14
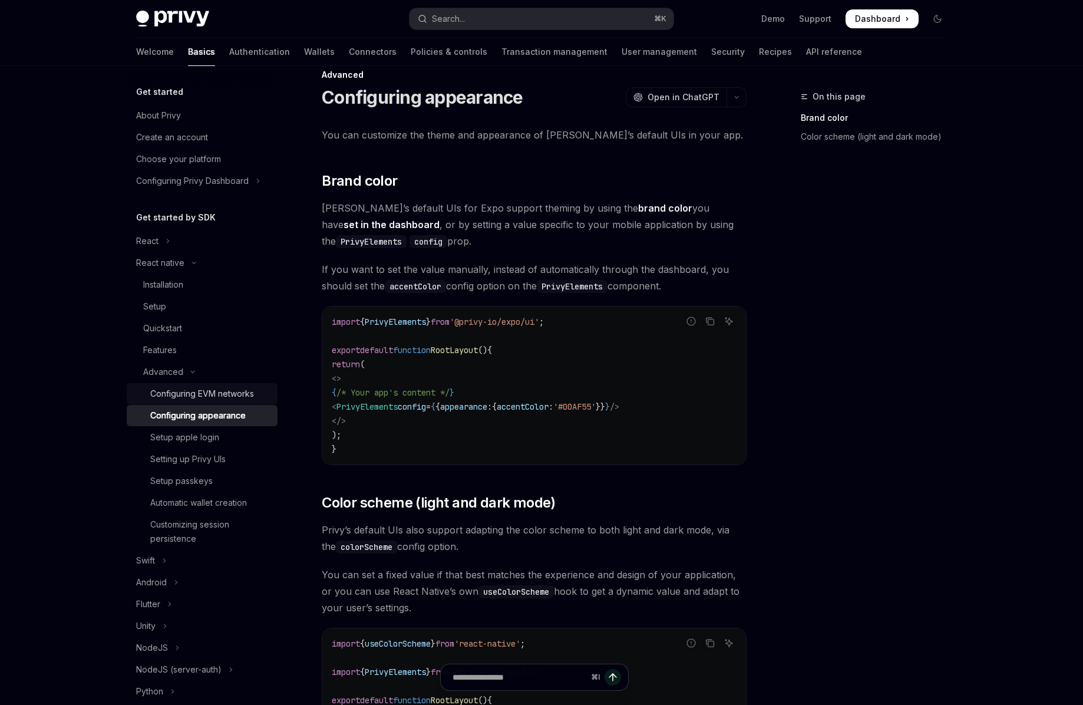
click at [186, 392] on div "Configuring EVM networks" at bounding box center [202, 394] width 104 height 14
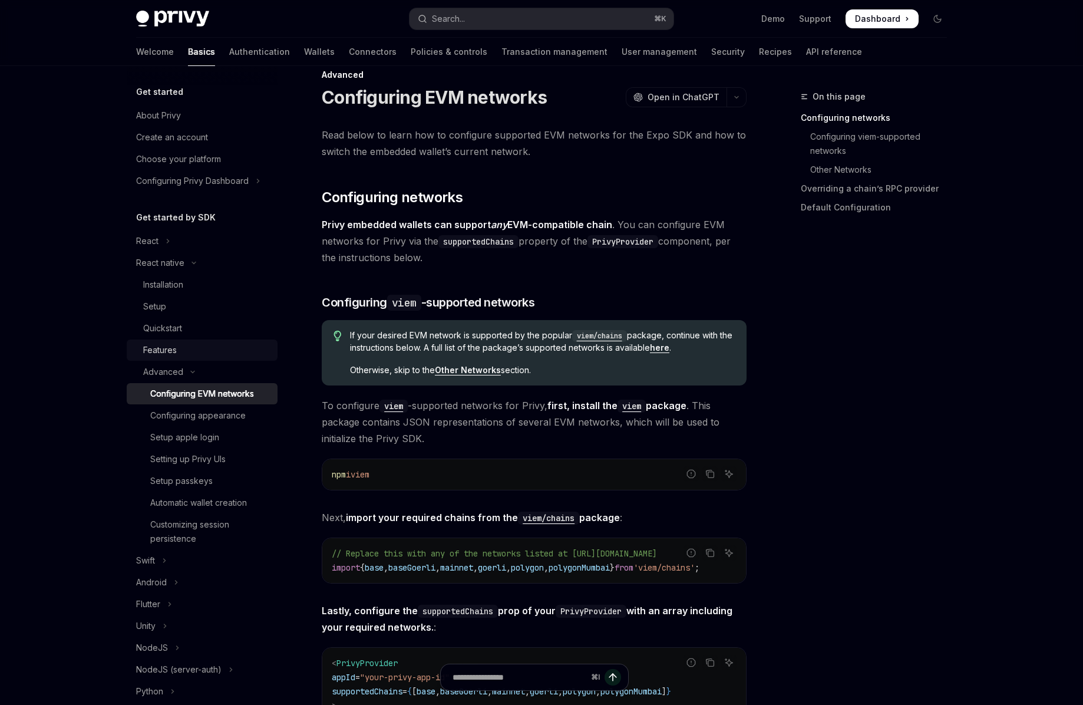
click at [169, 351] on div "Features" at bounding box center [160, 350] width 34 height 14
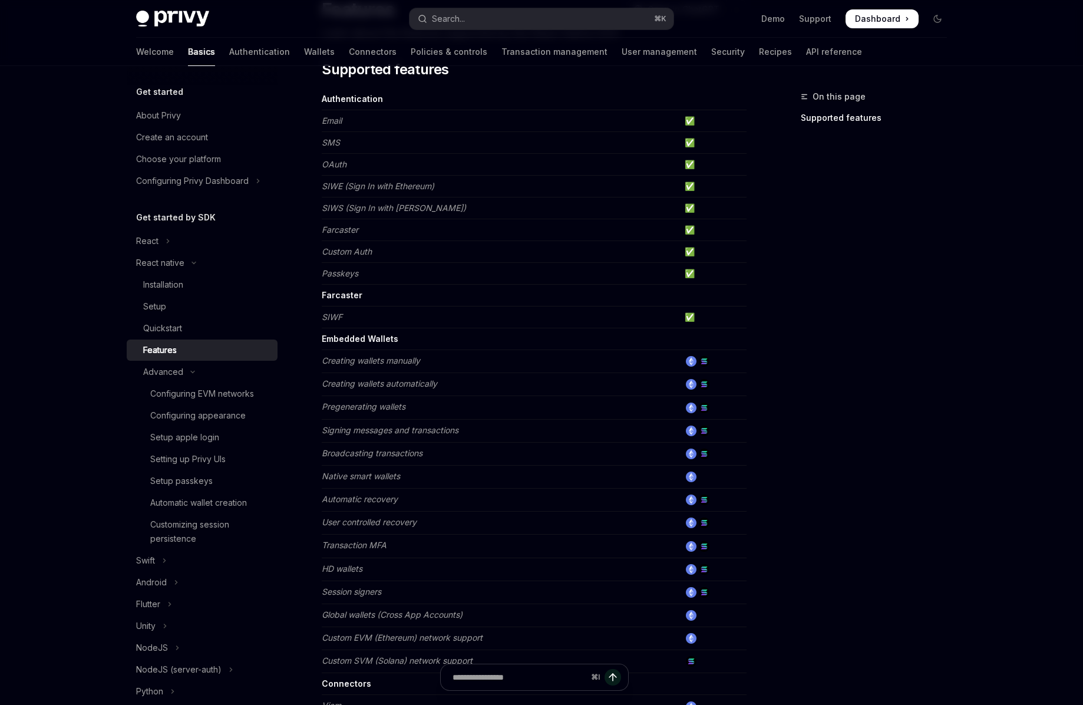
scroll to position [136, 0]
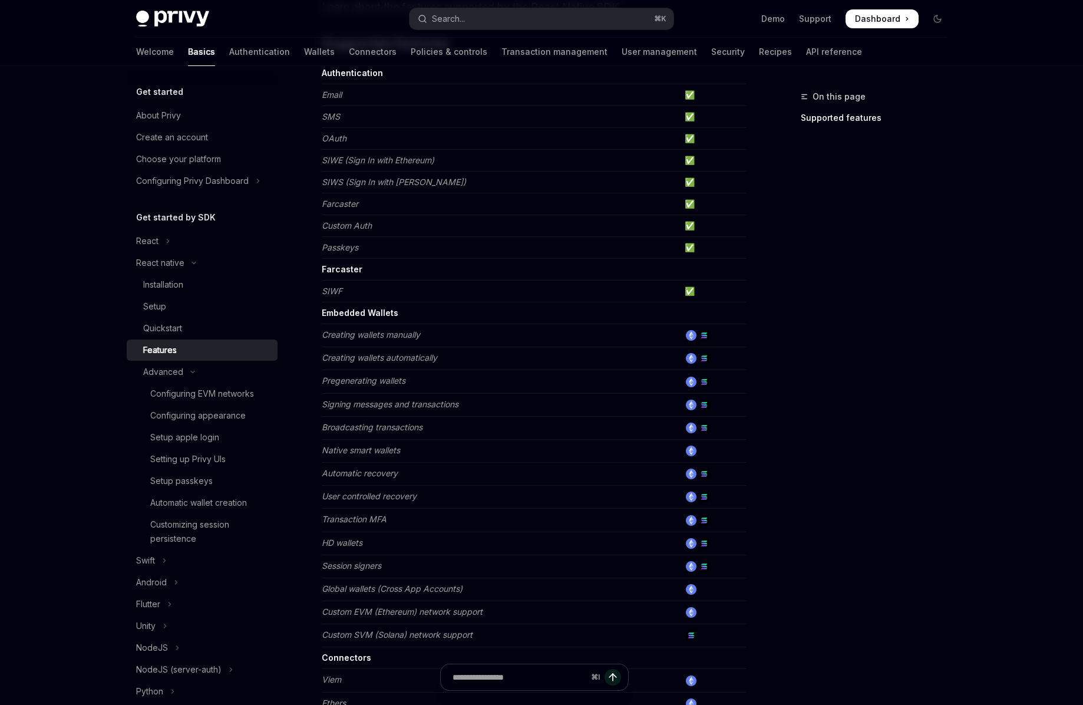
click at [706, 405] on img at bounding box center [704, 405] width 11 height 11
click at [367, 402] on em "Signing messages and transactions" at bounding box center [390, 404] width 137 height 10
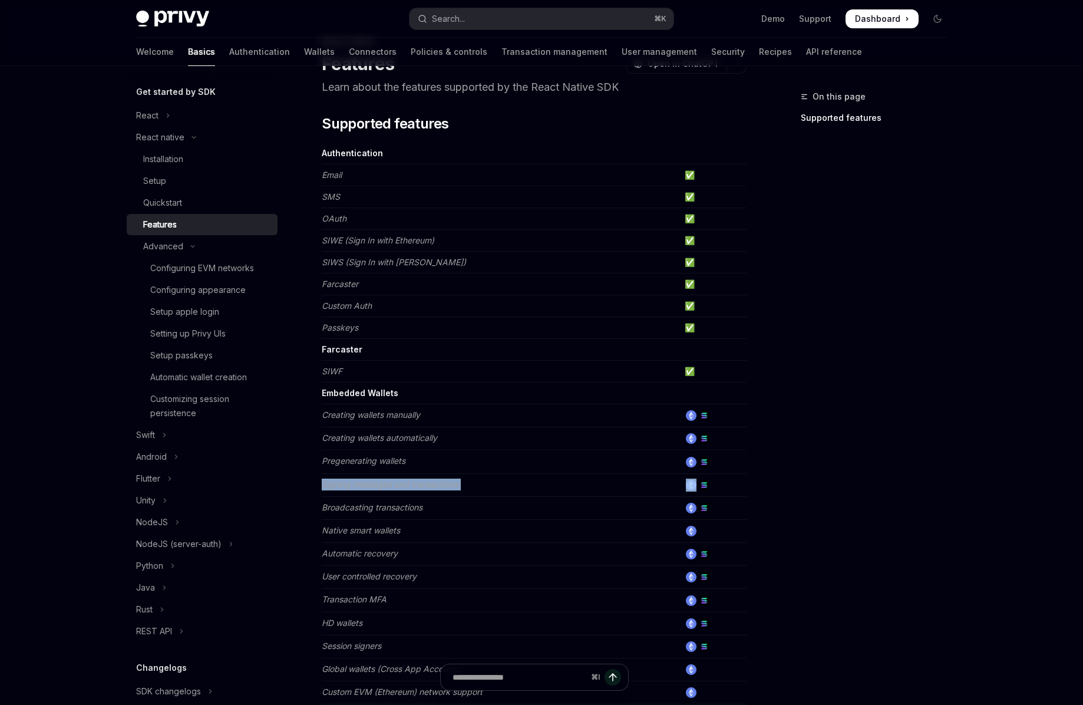
scroll to position [0, 0]
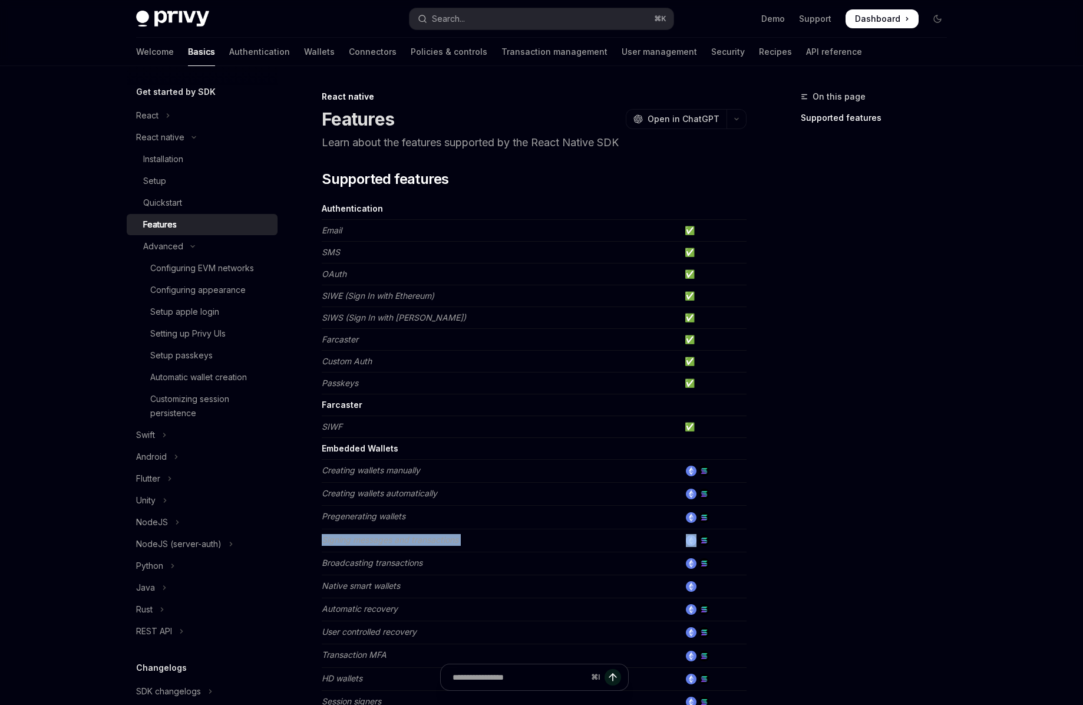
click at [378, 535] on em "Signing messages and transactions" at bounding box center [390, 540] width 137 height 10
click at [702, 543] on img at bounding box center [704, 540] width 11 height 11
click at [704, 541] on img at bounding box center [704, 540] width 11 height 11
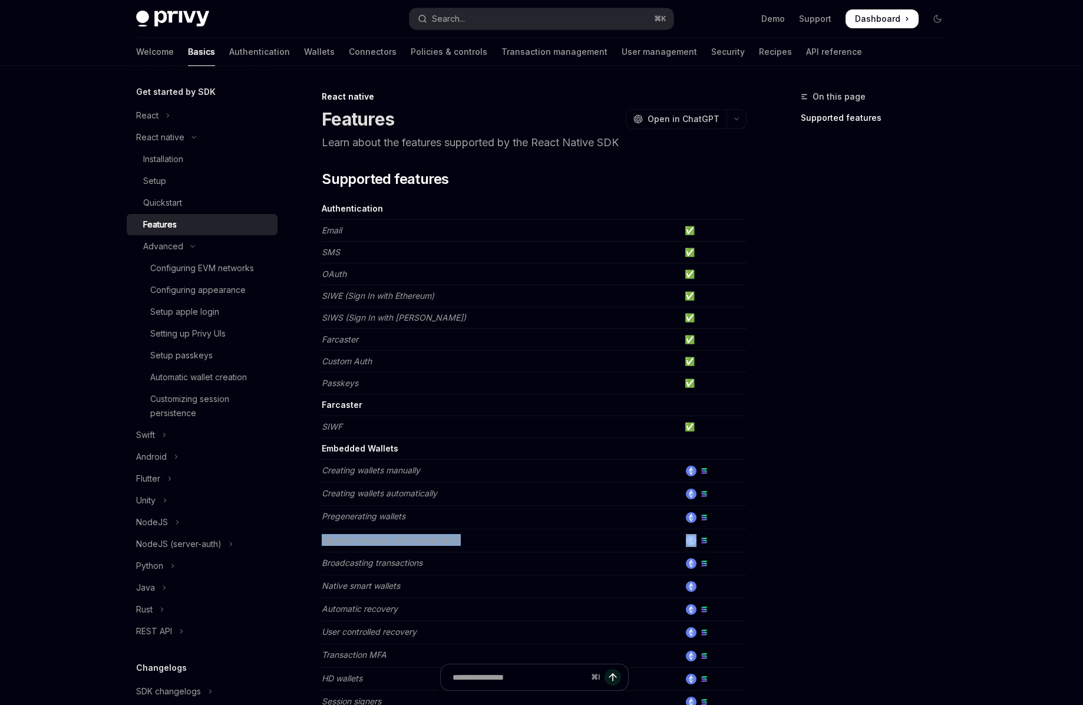
click at [690, 541] on img at bounding box center [691, 540] width 11 height 11
click at [304, 55] on link "Wallets" at bounding box center [319, 52] width 31 height 28
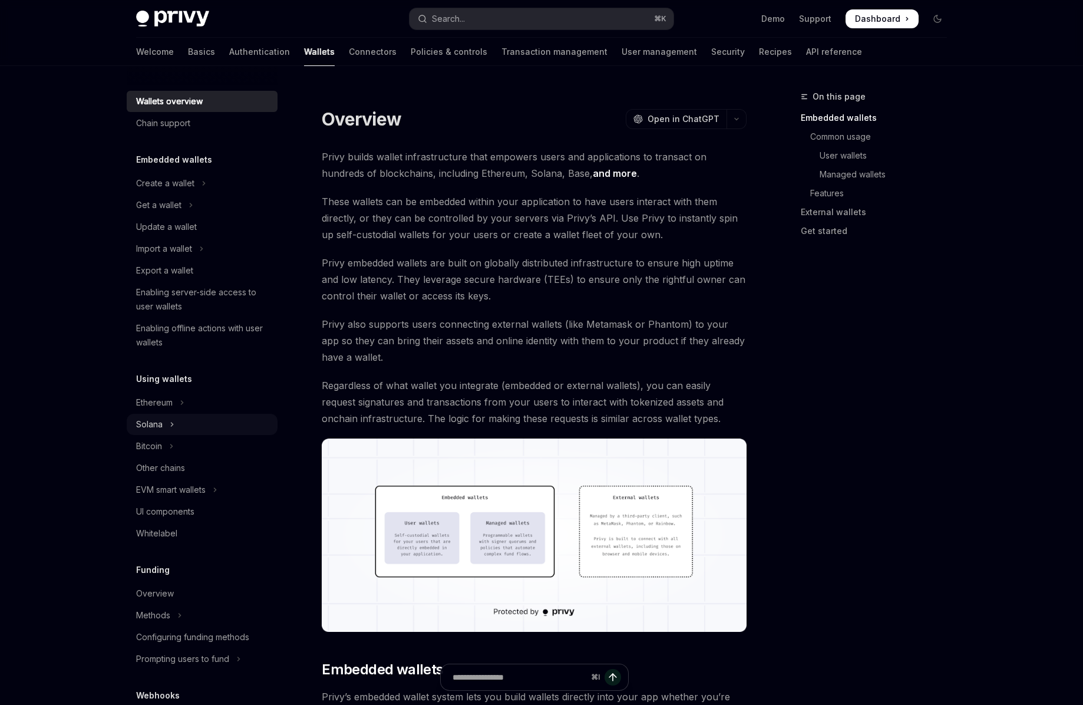
click at [158, 421] on div "Solana" at bounding box center [149, 424] width 27 height 14
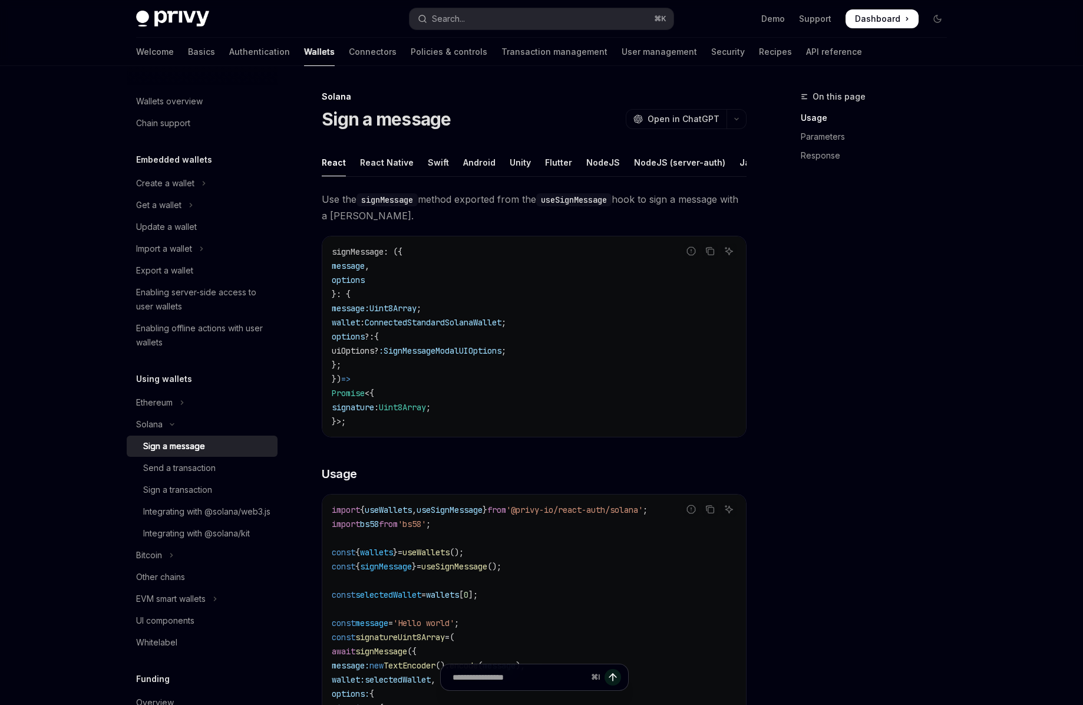
click at [180, 444] on div "Sign a message" at bounding box center [174, 446] width 62 height 14
click at [375, 157] on div "React Native" at bounding box center [387, 163] width 54 height 28
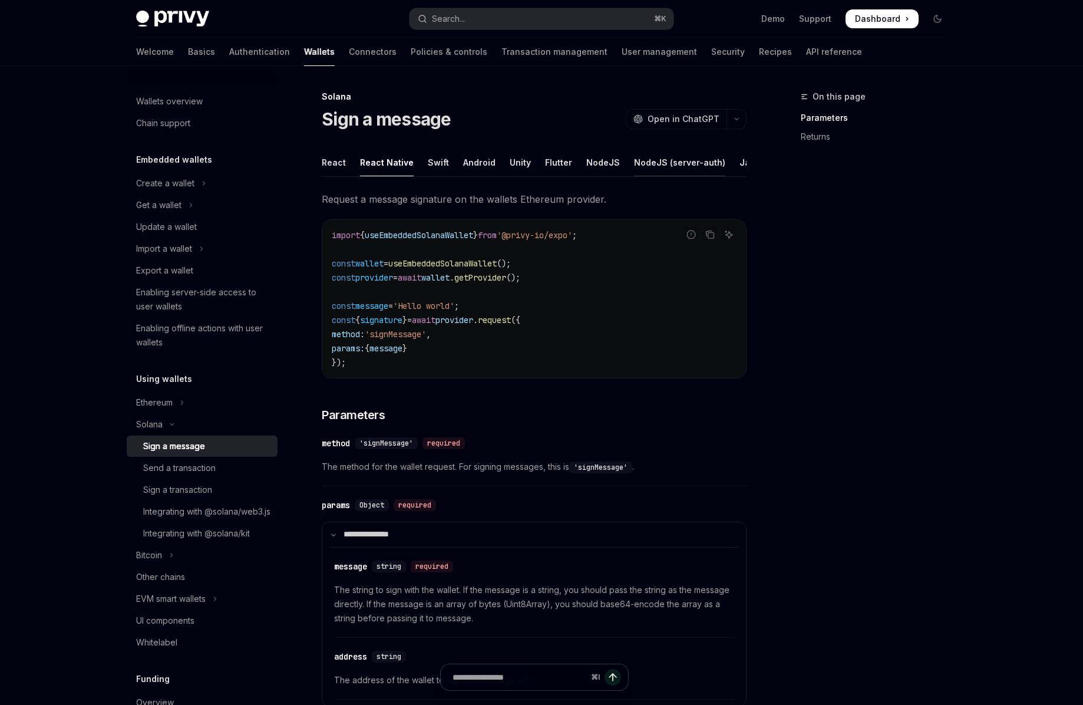
click at [669, 157] on div "NodeJS (server-auth)" at bounding box center [679, 163] width 91 height 28
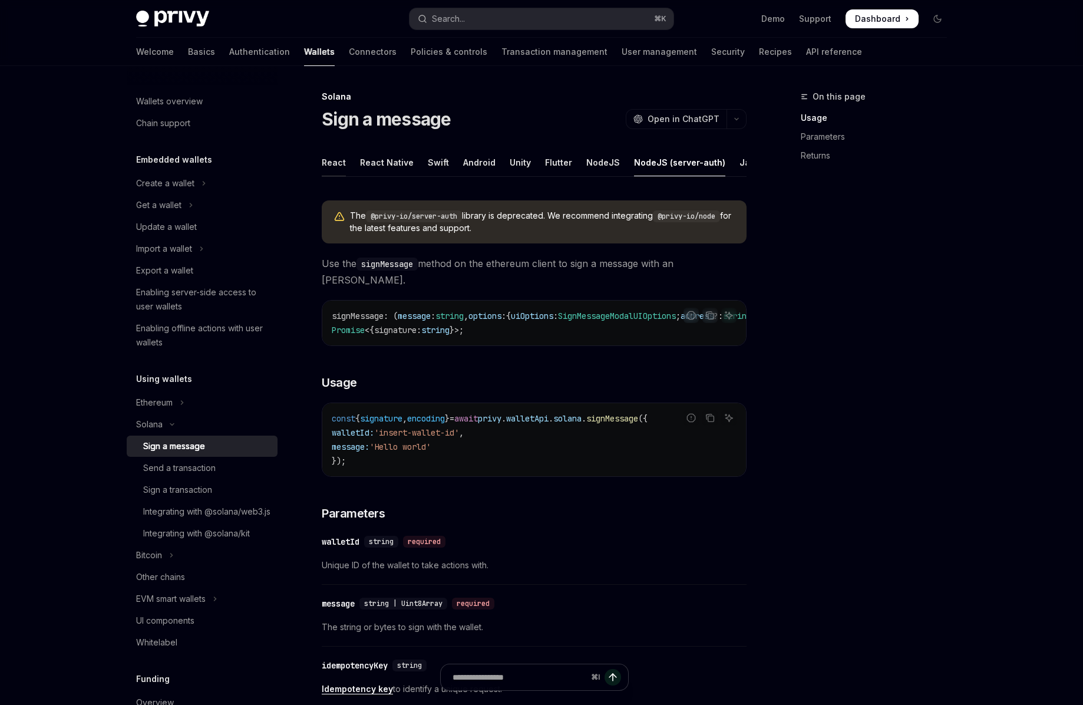
click at [331, 160] on div "React" at bounding box center [334, 163] width 24 height 28
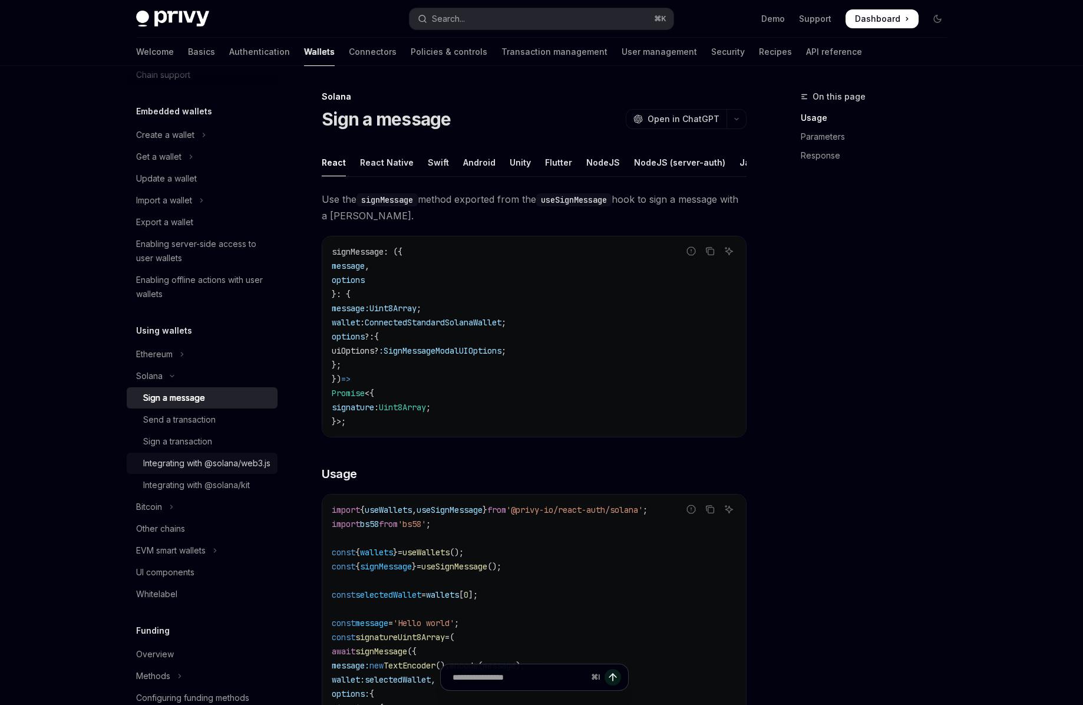
scroll to position [64, 0]
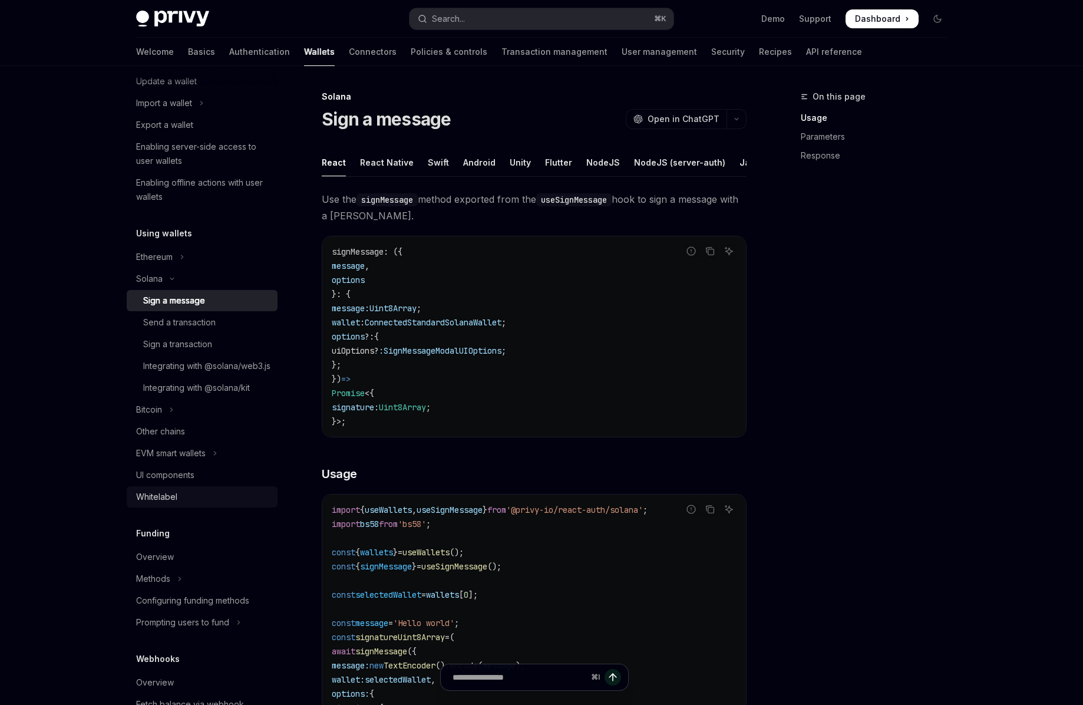
click at [170, 504] on div "Whitelabel" at bounding box center [156, 497] width 41 height 14
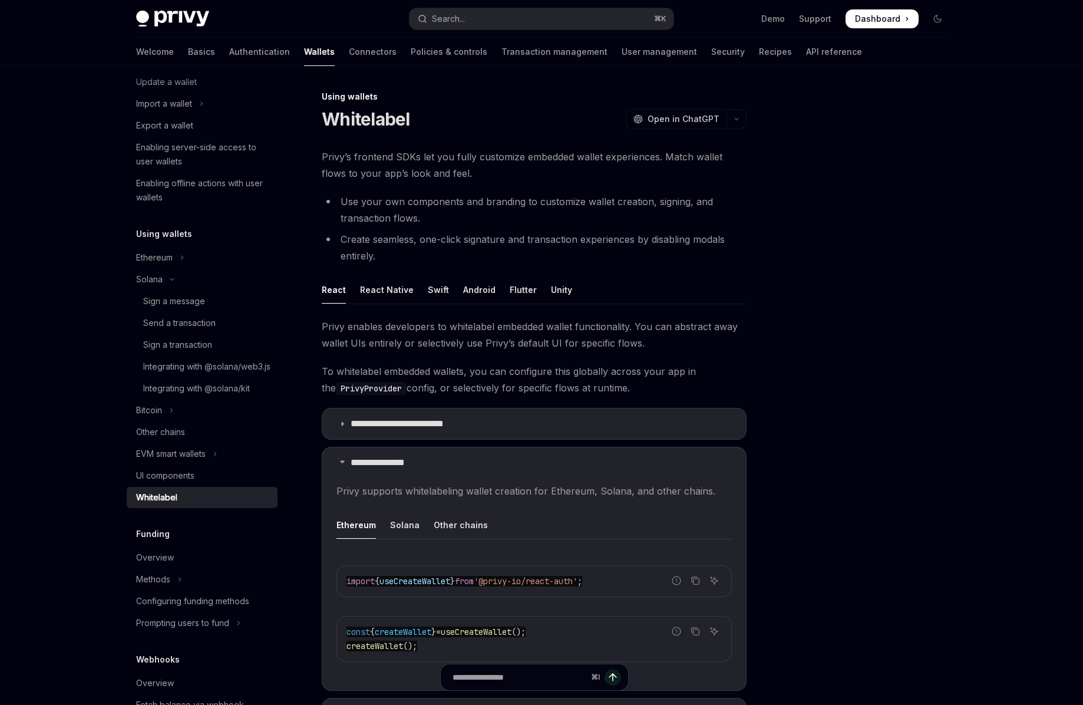
drag, startPoint x: 325, startPoint y: 159, endPoint x: 392, endPoint y: 202, distance: 79.8
click at [455, 180] on span "Privy’s frontend SDKs let you fully customize embedded wallet experiences. Matc…" at bounding box center [534, 165] width 425 height 33
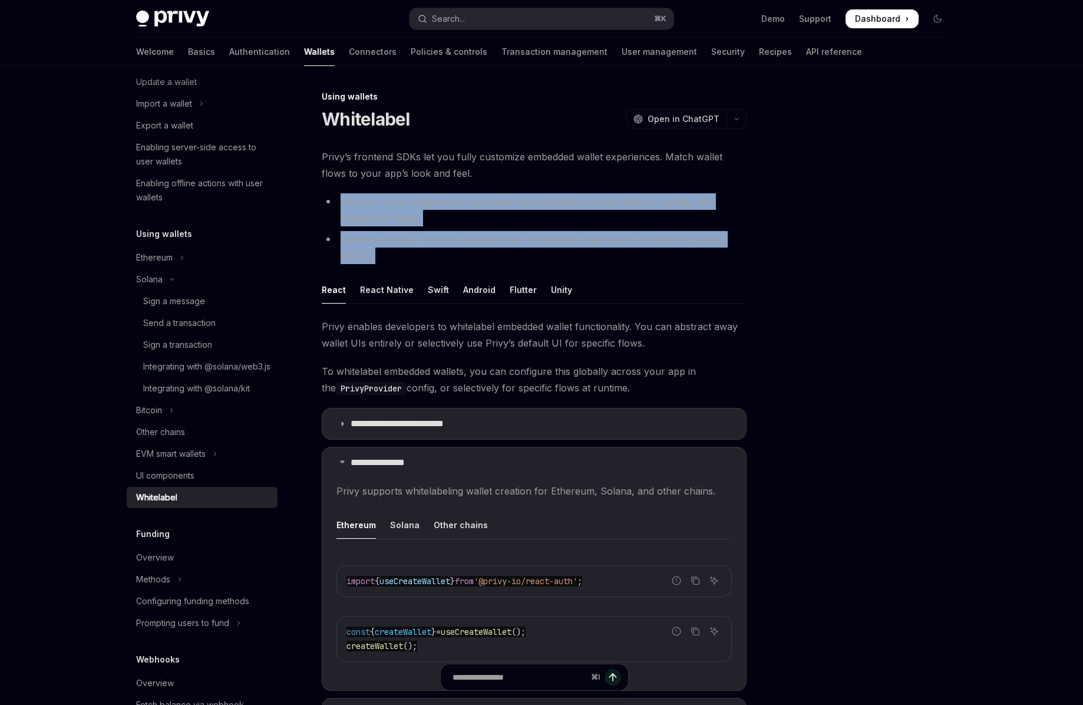
drag, startPoint x: 496, startPoint y: 210, endPoint x: 430, endPoint y: 253, distance: 78.3
click at [430, 253] on ul "Use your own components and branding to customize wallet creation, signing, and…" at bounding box center [534, 228] width 425 height 71
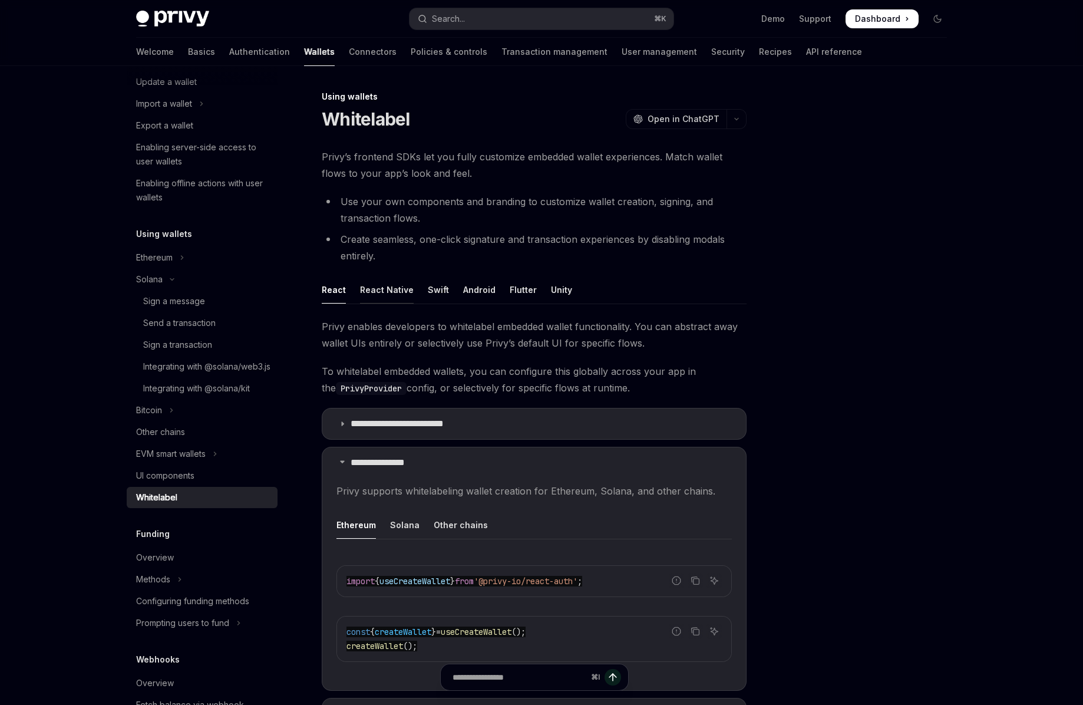
click at [396, 288] on div "React Native" at bounding box center [387, 290] width 54 height 28
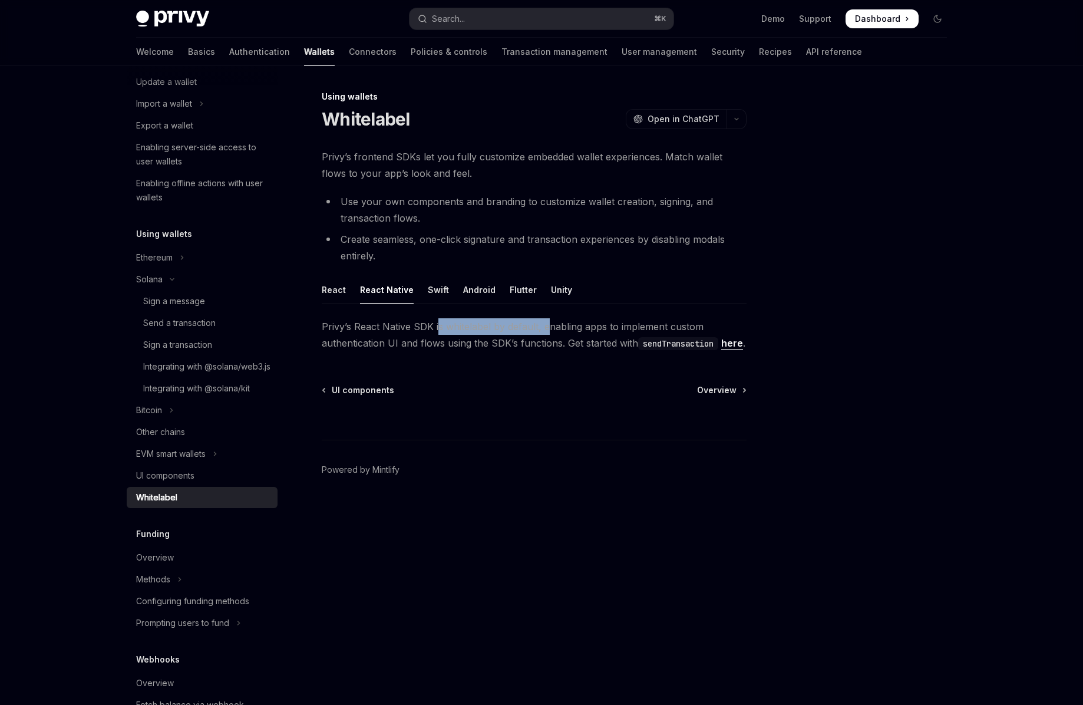
drag, startPoint x: 439, startPoint y: 328, endPoint x: 549, endPoint y: 331, distance: 109.7
click at [549, 331] on span "Privy’s React Native SDK is whitelabel by default, enabling apps to implement c…" at bounding box center [534, 334] width 425 height 33
click at [457, 332] on span "Privy’s React Native SDK is whitelabel by default, enabling apps to implement c…" at bounding box center [534, 334] width 425 height 33
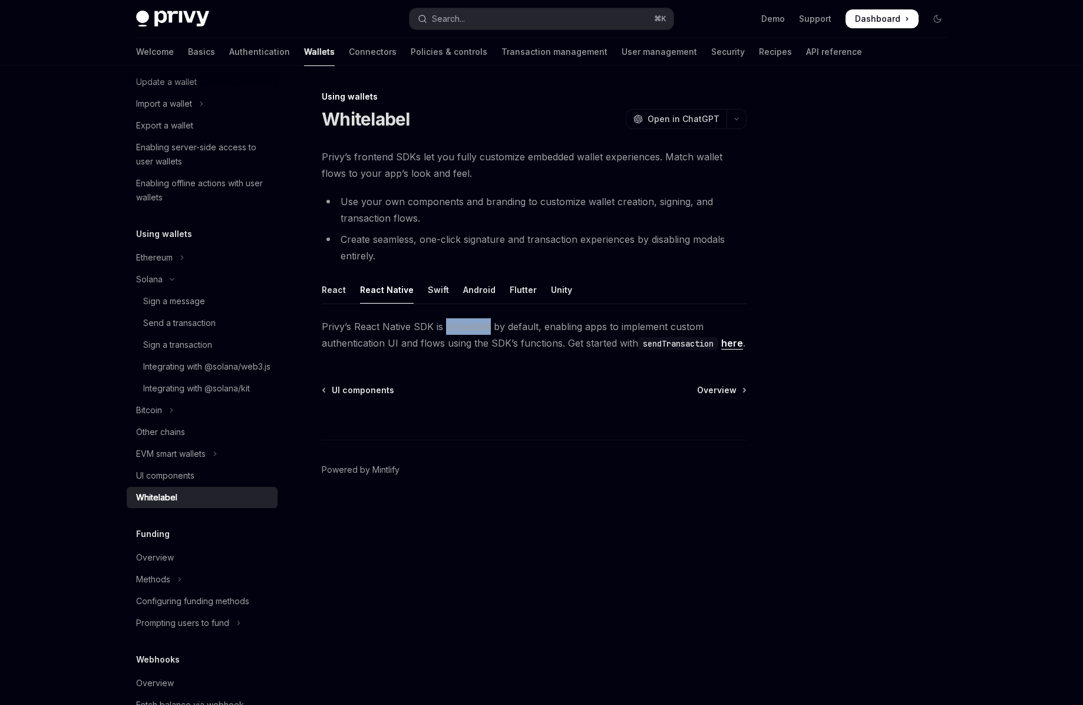
click at [457, 332] on span "Privy’s React Native SDK is whitelabel by default, enabling apps to implement c…" at bounding box center [534, 334] width 425 height 33
drag, startPoint x: 343, startPoint y: 342, endPoint x: 460, endPoint y: 348, distance: 116.9
click at [460, 348] on span "Privy’s React Native SDK is whitelabel by default, enabling apps to implement c…" at bounding box center [534, 334] width 425 height 33
click at [667, 344] on code "sendTransaction" at bounding box center [678, 343] width 80 height 13
click at [722, 350] on link "here" at bounding box center [733, 343] width 22 height 12
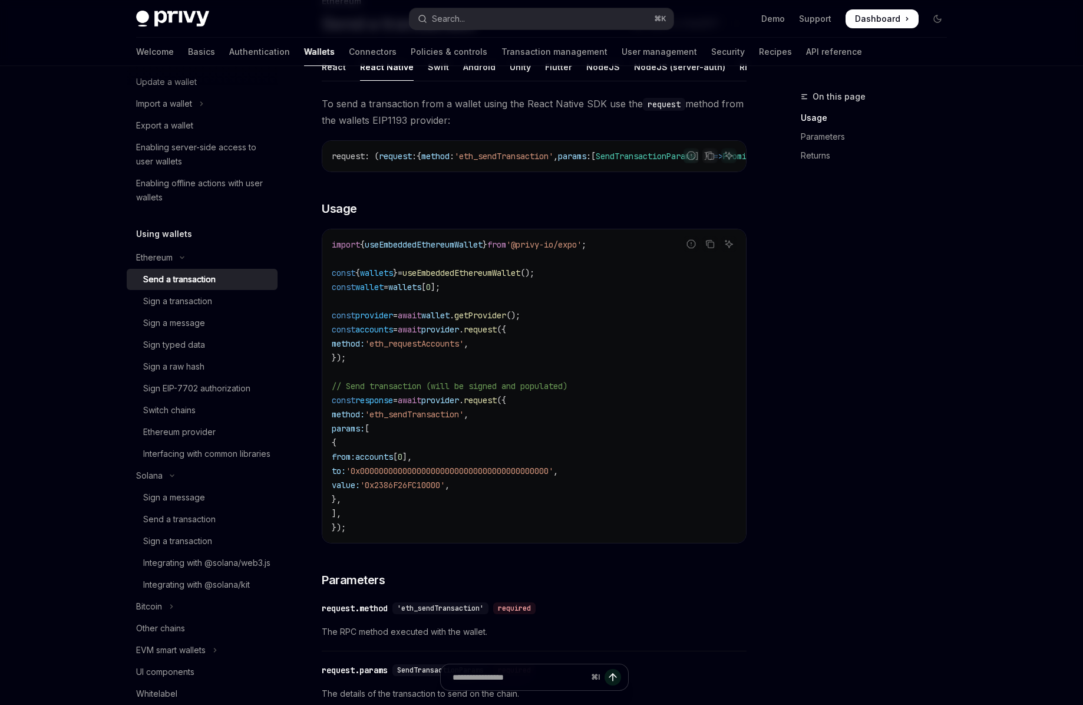
scroll to position [71, 0]
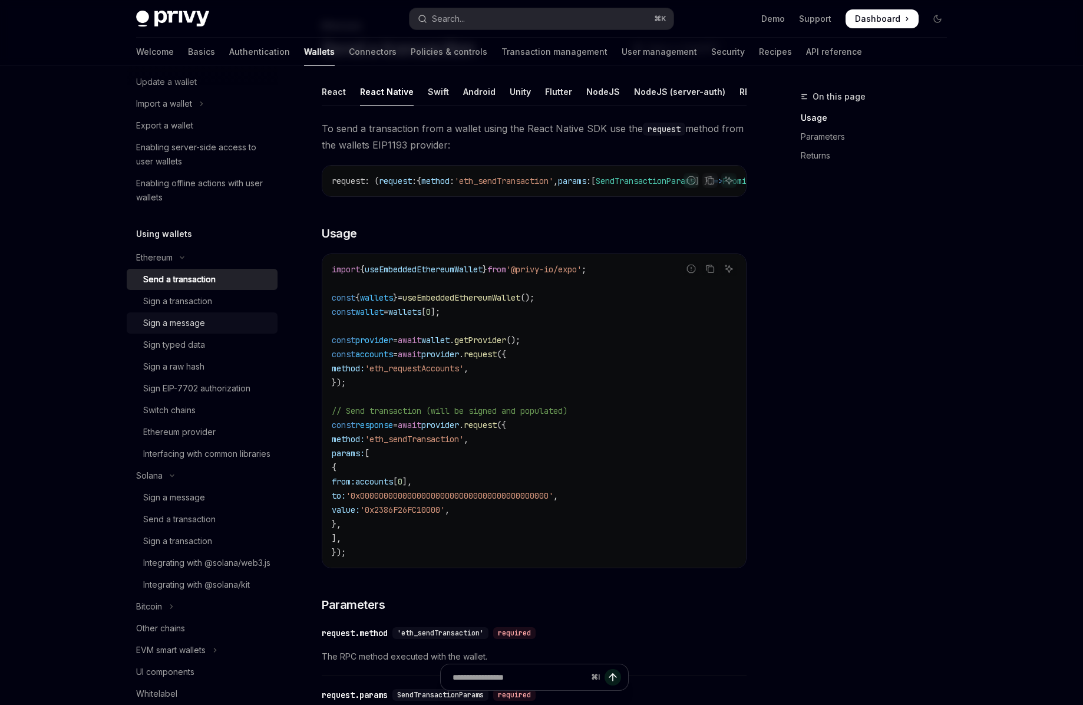
click at [182, 317] on div "Sign a message" at bounding box center [174, 323] width 62 height 14
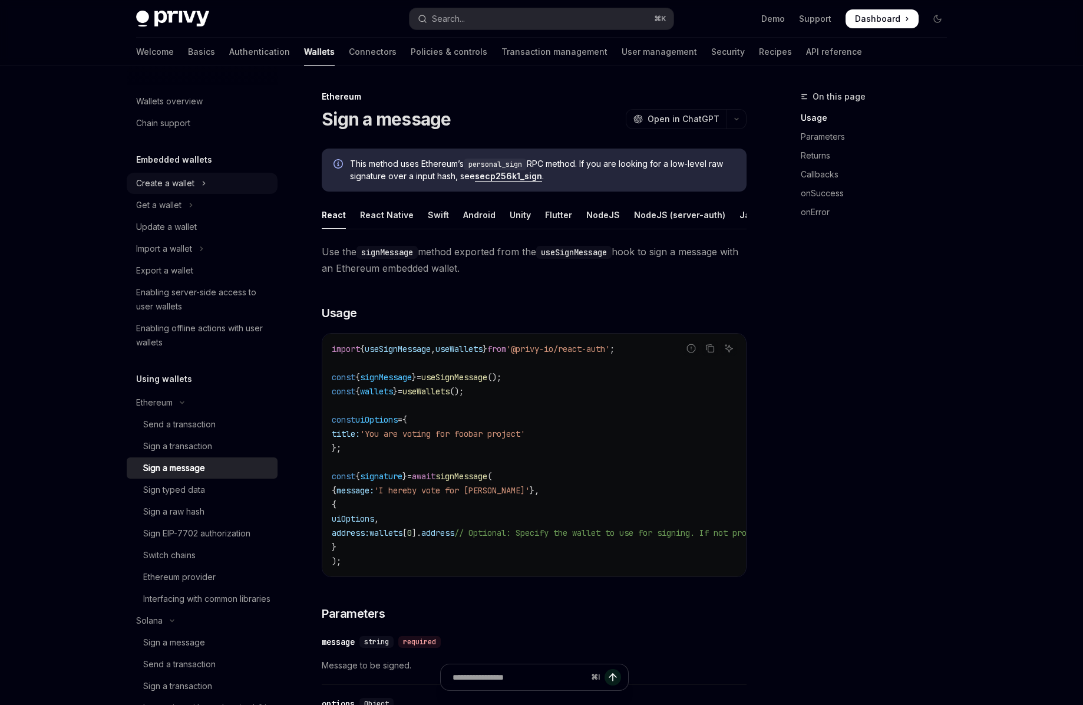
click at [196, 178] on button "Create a wallet" at bounding box center [202, 183] width 151 height 21
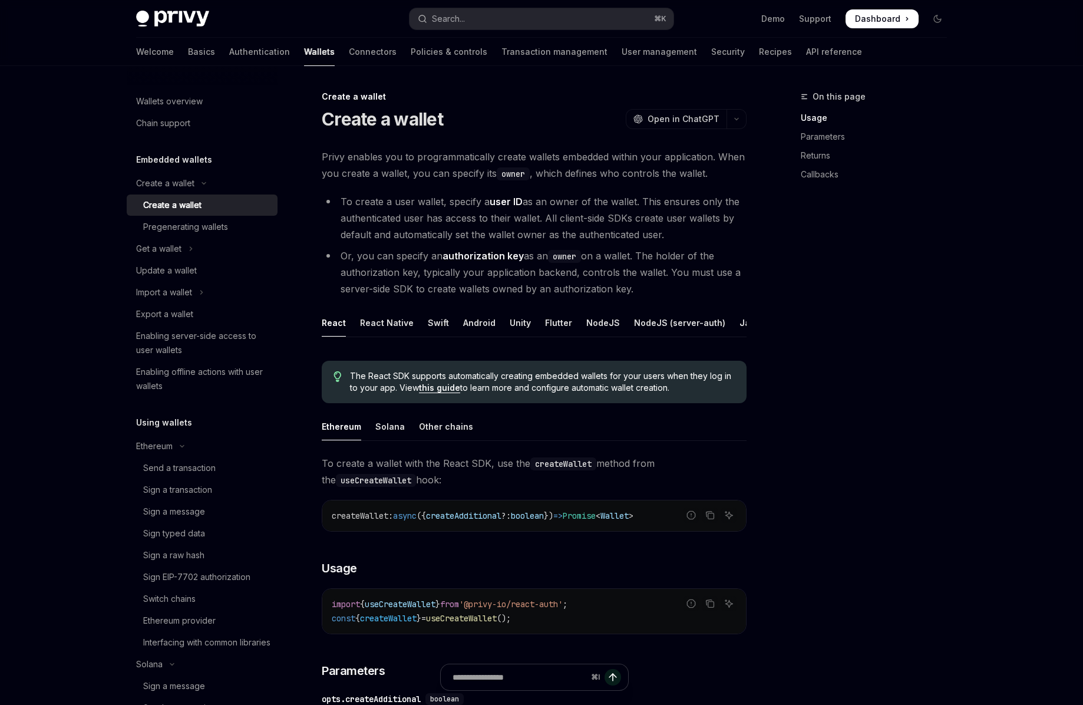
click at [441, 387] on link "this guide" at bounding box center [439, 388] width 41 height 11
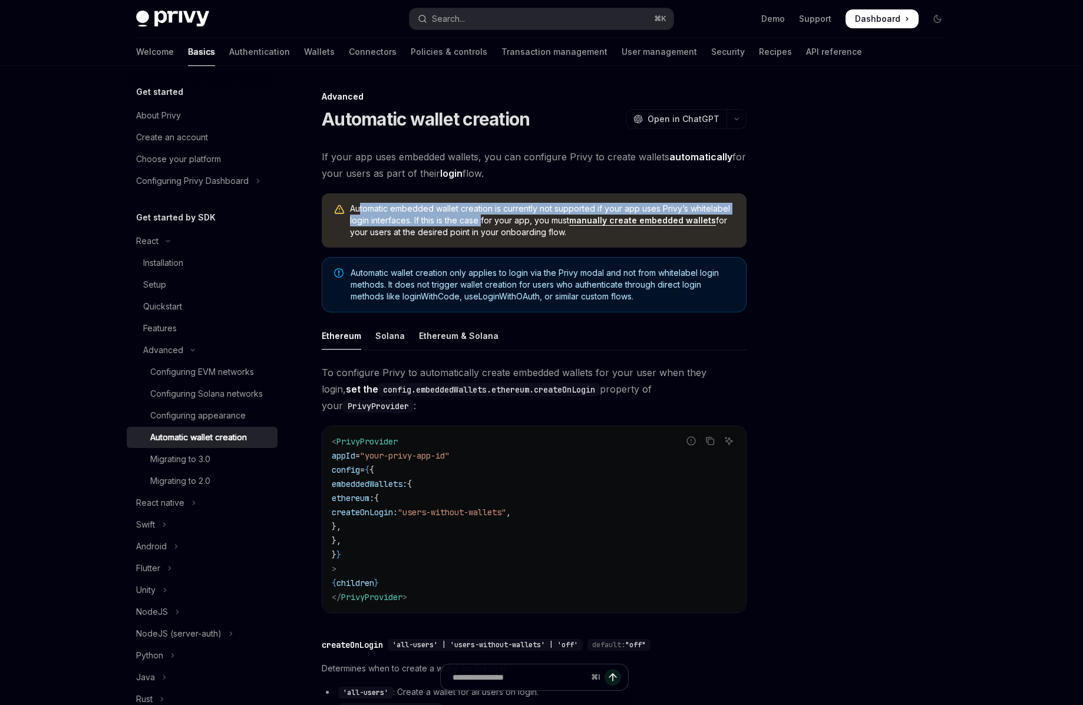
drag, startPoint x: 360, startPoint y: 208, endPoint x: 485, endPoint y: 218, distance: 125.4
click at [485, 218] on span "Automatic embedded wallet creation is currently not supported if your app uses …" at bounding box center [542, 220] width 385 height 35
click at [648, 222] on link "manually create embedded wallets" at bounding box center [642, 220] width 147 height 11
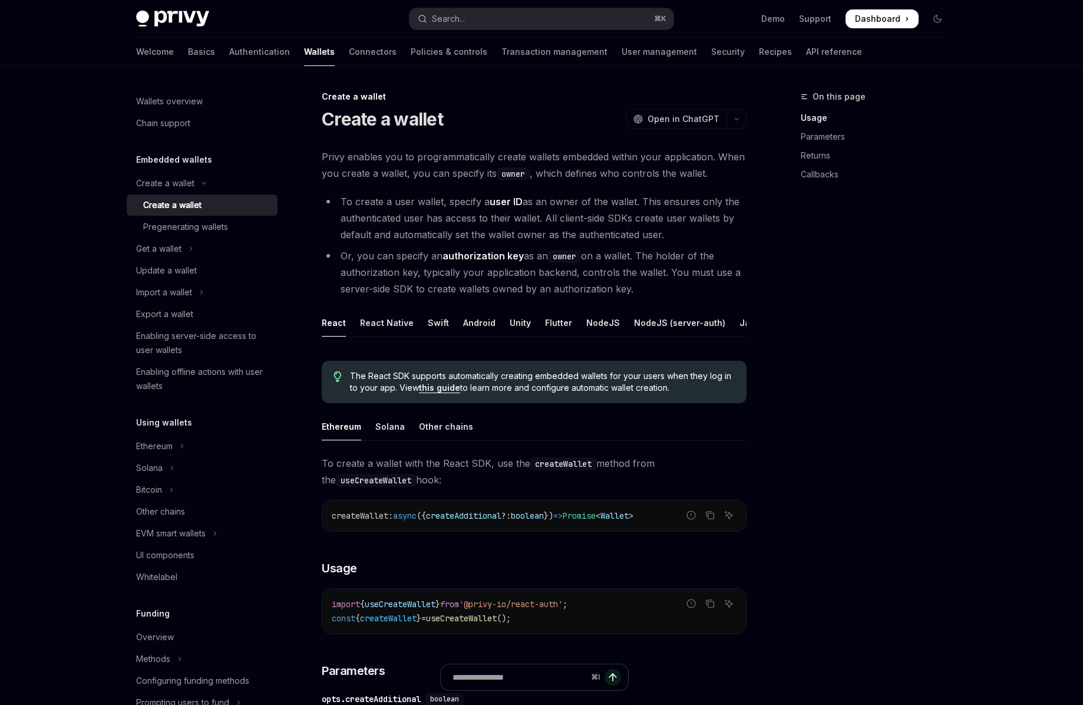
drag, startPoint x: 341, startPoint y: 155, endPoint x: 502, endPoint y: 179, distance: 162.7
click at [502, 179] on span "Privy enables you to programmatically create wallets embedded within your appli…" at bounding box center [534, 165] width 425 height 33
drag, startPoint x: 334, startPoint y: 225, endPoint x: 511, endPoint y: 224, distance: 176.9
click at [511, 224] on li "To create a user wallet, specify a user ID as an owner of the wallet. This ensu…" at bounding box center [534, 218] width 425 height 50
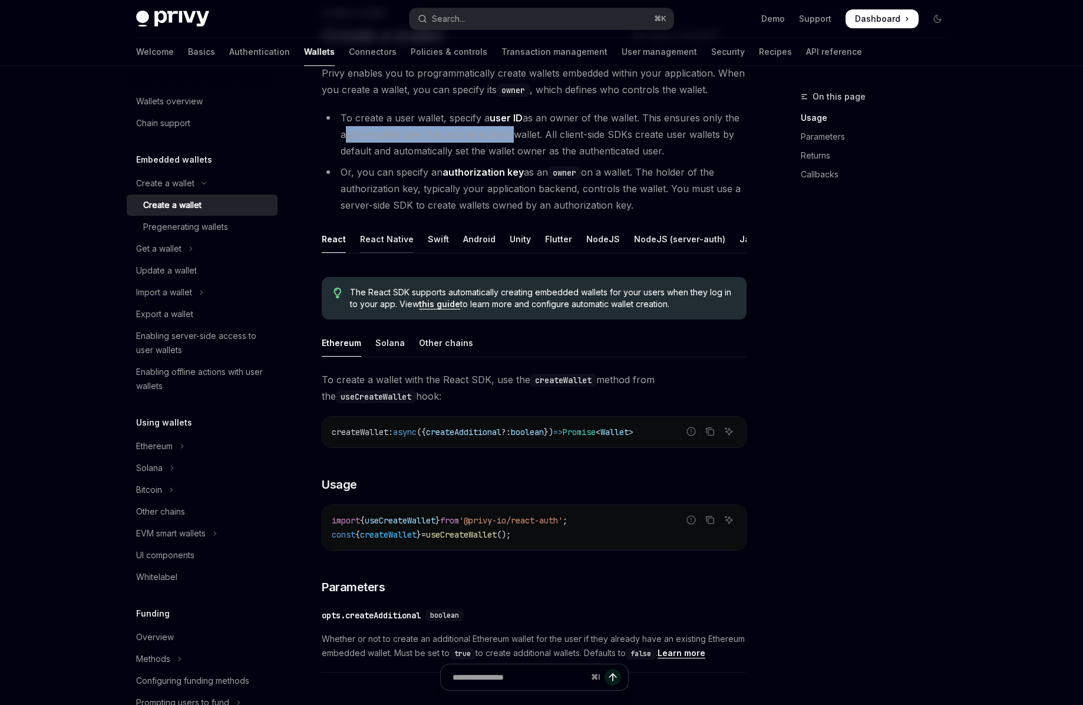
scroll to position [88, 0]
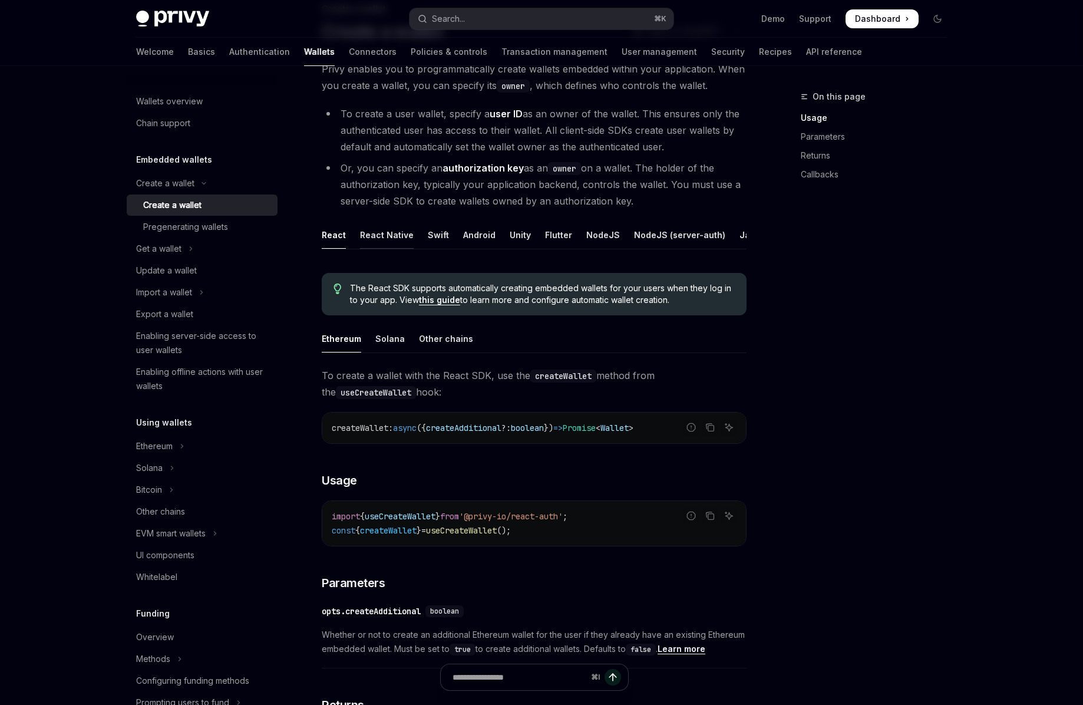
click at [391, 241] on div "React Native" at bounding box center [387, 235] width 54 height 28
type textarea "*"
